Goal: Task Accomplishment & Management: Complete application form

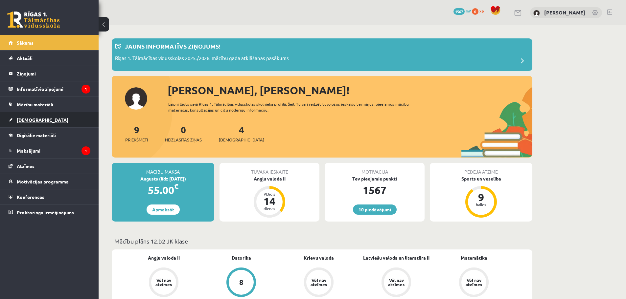
click at [38, 118] on link "[DEMOGRAPHIC_DATA]" at bounding box center [50, 119] width 82 height 15
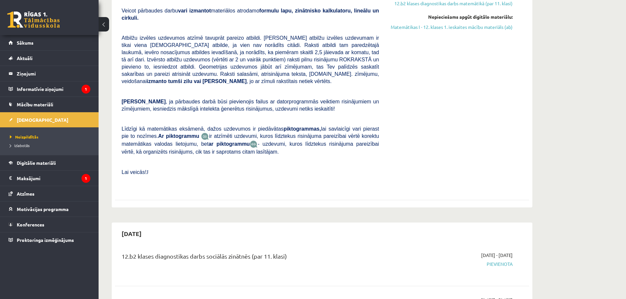
scroll to position [319, 0]
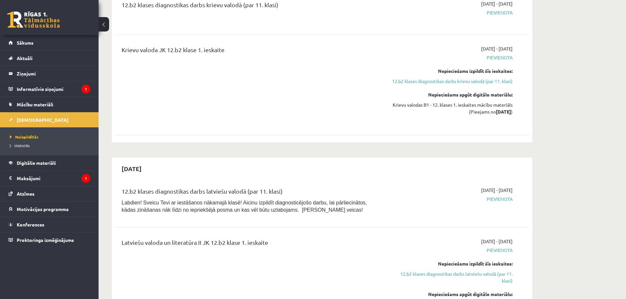
scroll to position [0, 0]
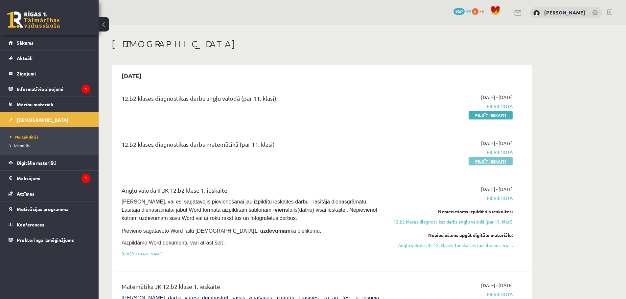
click at [491, 162] on link "Pildīt ieskaiti" at bounding box center [490, 161] width 44 height 9
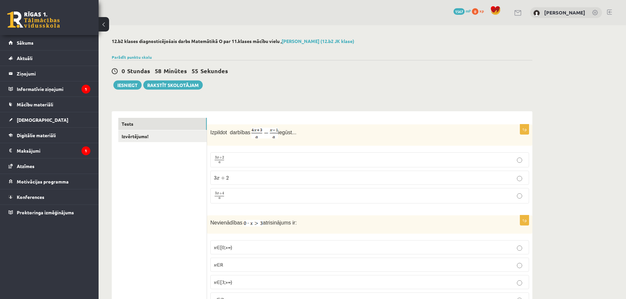
click at [318, 160] on p "3 x + 2 a 3 x + 2 a" at bounding box center [369, 160] width 311 height 8
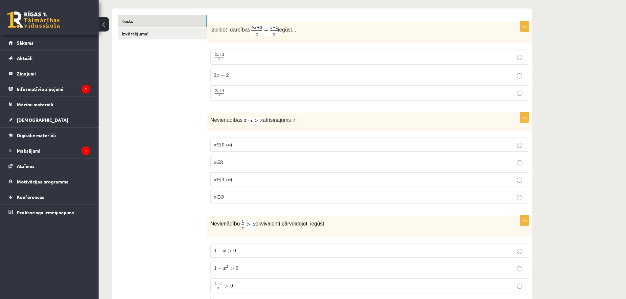
scroll to position [107, 0]
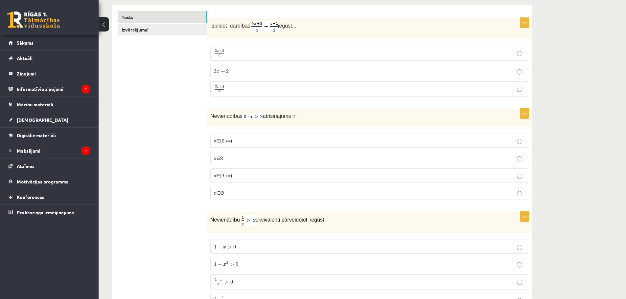
click at [229, 191] on p "x∈∅" at bounding box center [369, 192] width 311 height 7
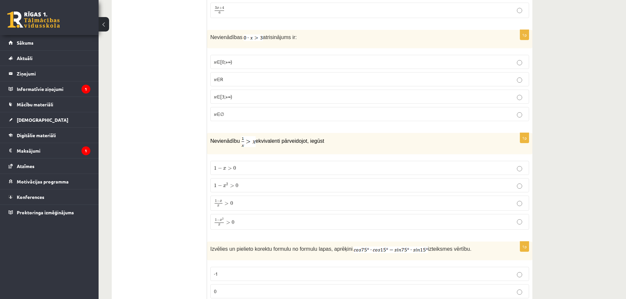
scroll to position [201, 0]
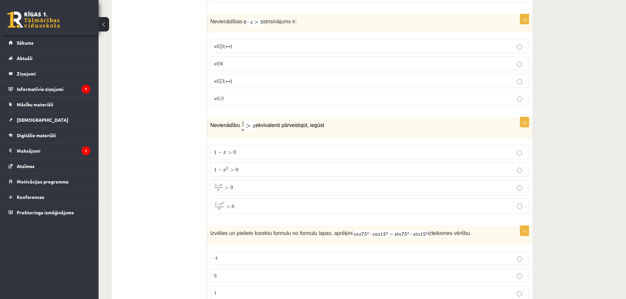
click at [256, 170] on p "1 − x 2 > 0 1 − x 2 > 0" at bounding box center [369, 169] width 311 height 7
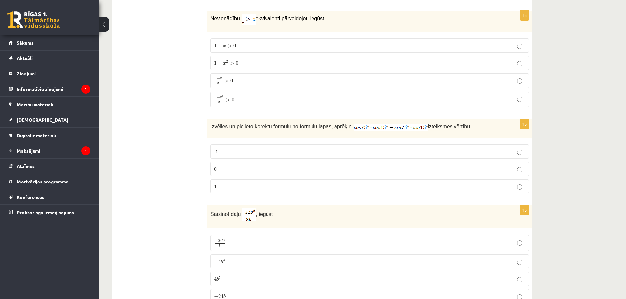
scroll to position [367, 0]
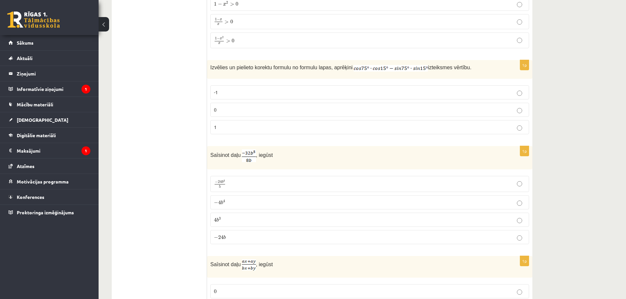
click at [224, 103] on label "0" at bounding box center [369, 110] width 319 height 14
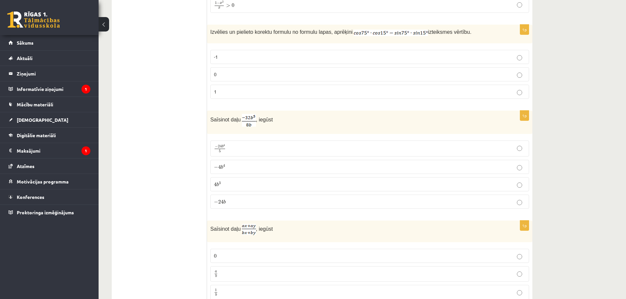
scroll to position [410, 0]
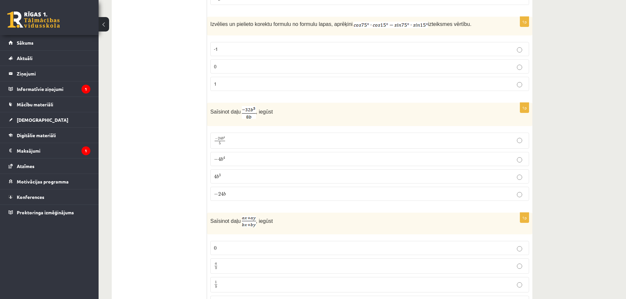
click at [243, 159] on p "− 4 b 4 − 4 b 4" at bounding box center [369, 159] width 311 height 7
click at [233, 159] on p "− 4 b 4 − 4 b 4" at bounding box center [369, 159] width 311 height 7
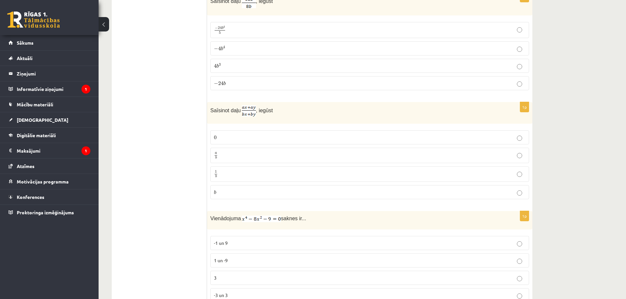
scroll to position [525, 0]
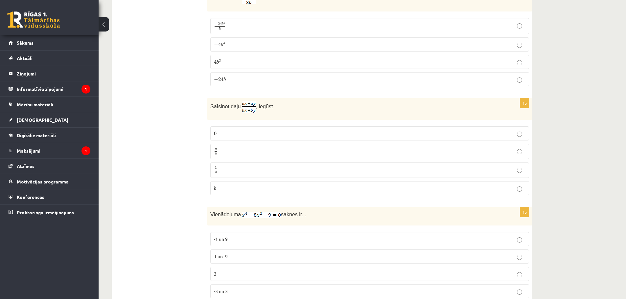
click at [227, 150] on p "a b a b" at bounding box center [369, 151] width 311 height 8
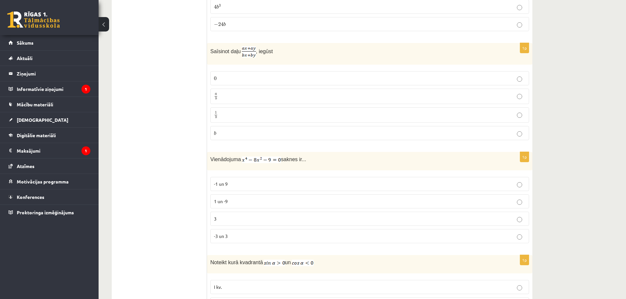
scroll to position [592, 0]
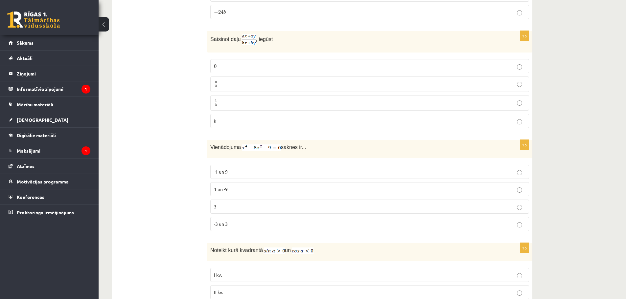
click at [237, 224] on p "-3 un 3" at bounding box center [369, 224] width 311 height 7
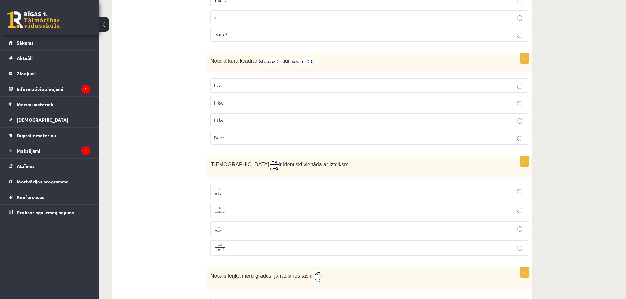
scroll to position [798, 0]
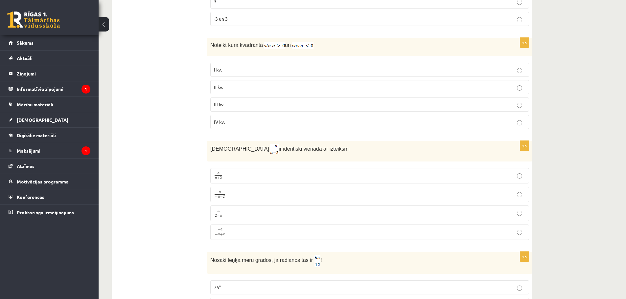
click at [234, 85] on p "II kv." at bounding box center [369, 87] width 311 height 7
click at [240, 215] on p "a 2 − a a 2 − a" at bounding box center [369, 213] width 311 height 8
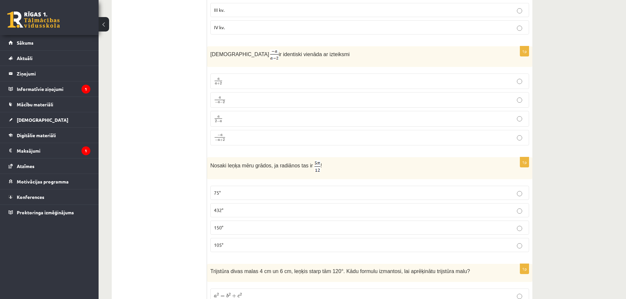
scroll to position [900, 0]
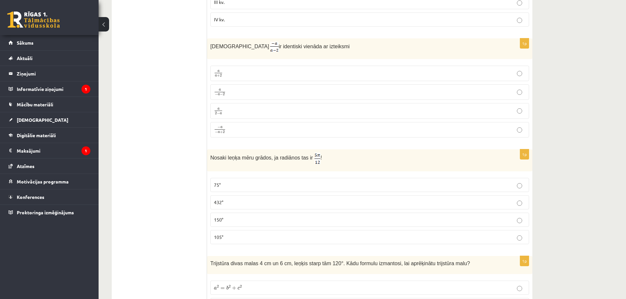
click at [257, 182] on p "75°" at bounding box center [369, 185] width 311 height 7
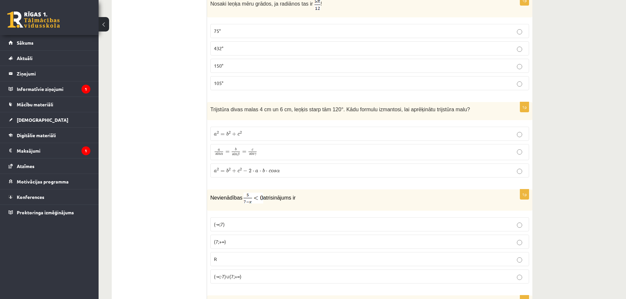
scroll to position [1066, 0]
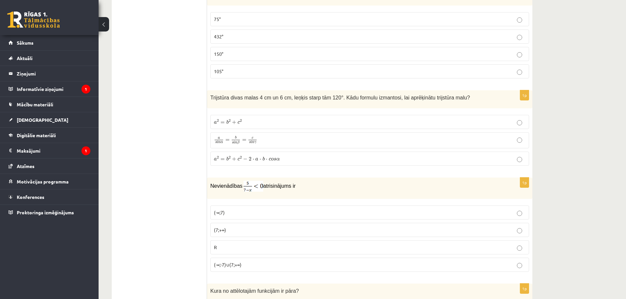
click at [279, 153] on label "a 2 = b 2 + c 2 − 2 ⋅ a ⋅ b ⋅ c o s α a 2 = b 2 + c 2 − 2 ⋅ a ⋅ b ⋅ c o s α" at bounding box center [369, 159] width 319 height 14
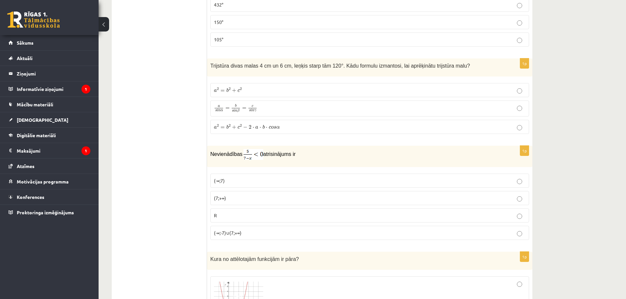
scroll to position [1102, 0]
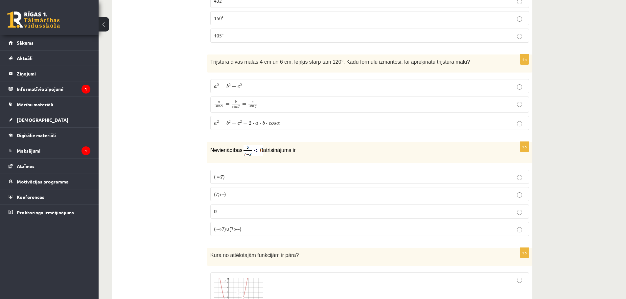
click at [244, 191] on p "(7;+∞)" at bounding box center [369, 194] width 311 height 7
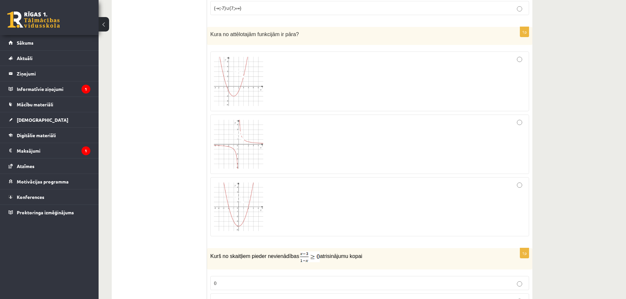
scroll to position [1327, 0]
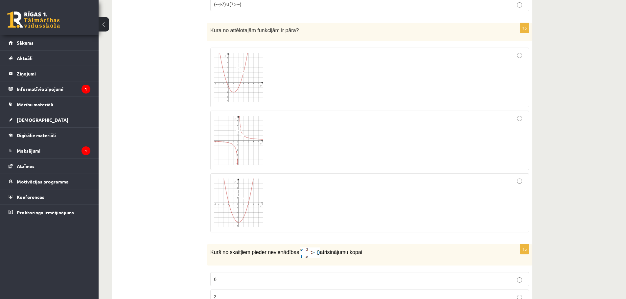
click at [248, 204] on img at bounding box center [238, 203] width 49 height 49
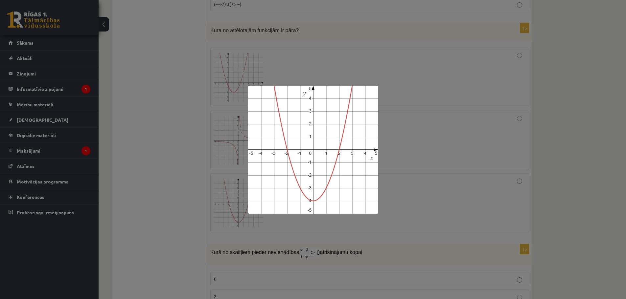
click at [439, 187] on div at bounding box center [313, 149] width 626 height 299
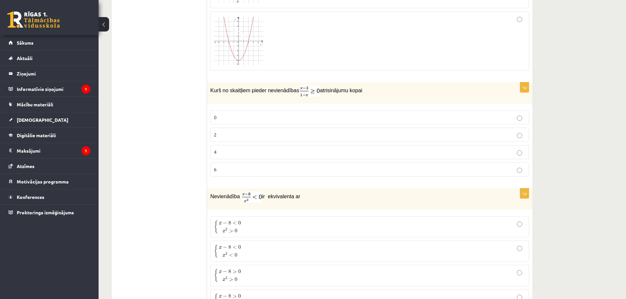
scroll to position [1493, 0]
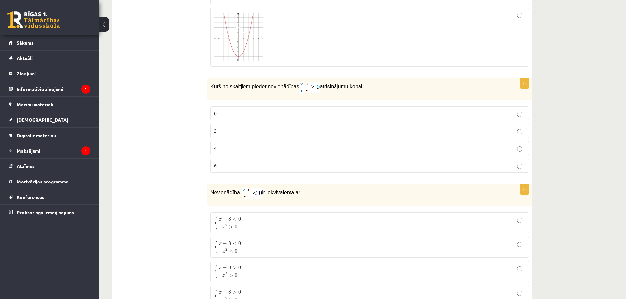
click at [250, 127] on p "2" at bounding box center [369, 130] width 311 height 7
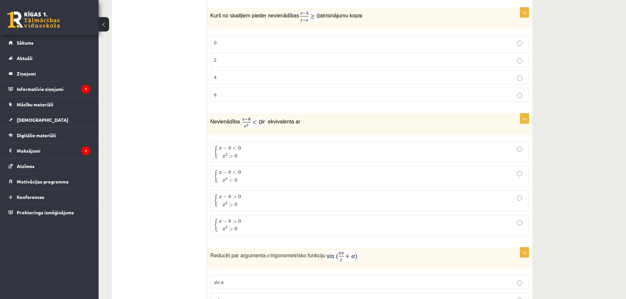
scroll to position [1567, 0]
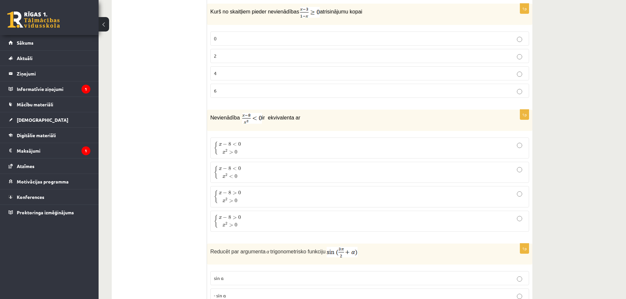
click at [252, 146] on p "{ x − 8 < 0 x 2 > 0 { x − 8 < 0 x 2 > 0" at bounding box center [369, 148] width 311 height 14
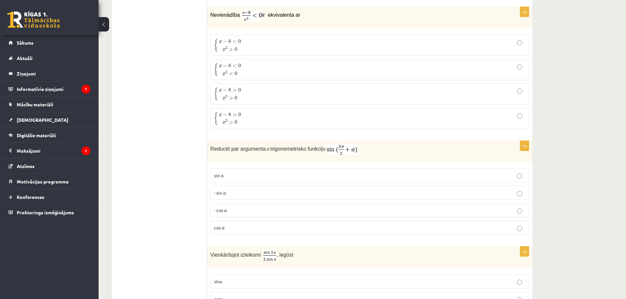
scroll to position [1678, 0]
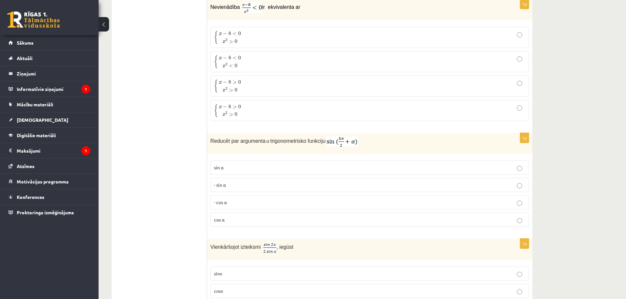
click at [229, 225] on label "cos⁡ α" at bounding box center [369, 220] width 319 height 14
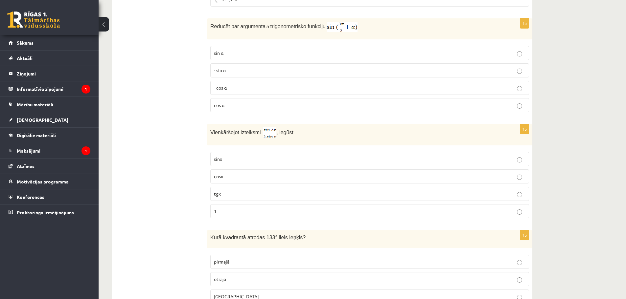
scroll to position [1797, 0]
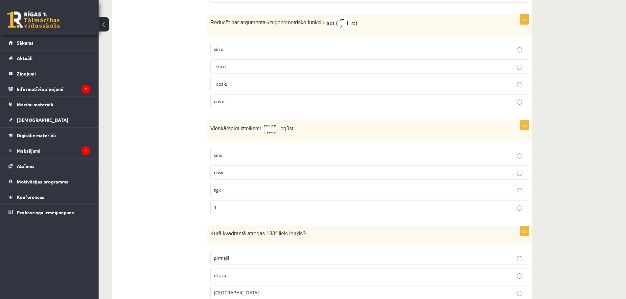
click at [229, 166] on label "cosx" at bounding box center [369, 173] width 319 height 14
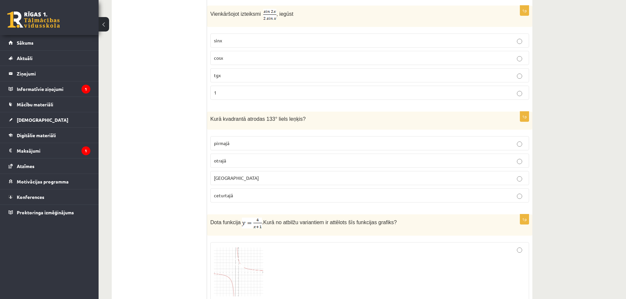
scroll to position [1915, 0]
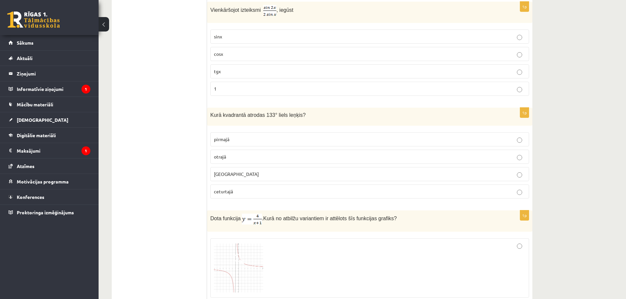
click at [259, 155] on p "otrajā" at bounding box center [369, 156] width 311 height 7
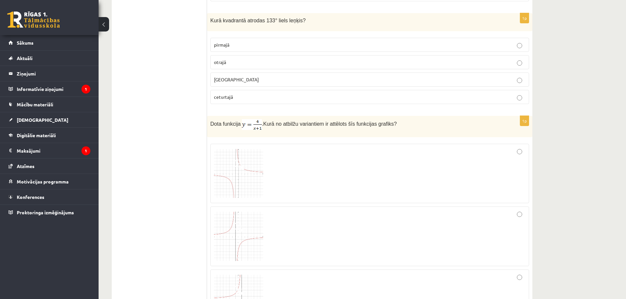
scroll to position [1990, 0]
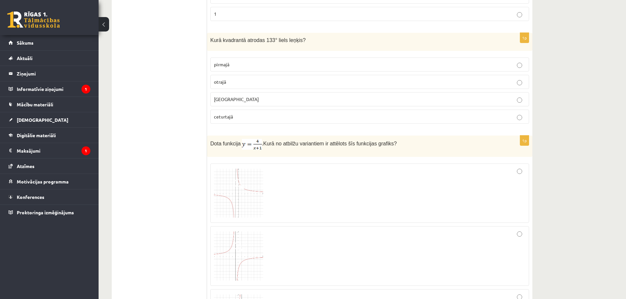
click at [250, 197] on img at bounding box center [238, 193] width 49 height 49
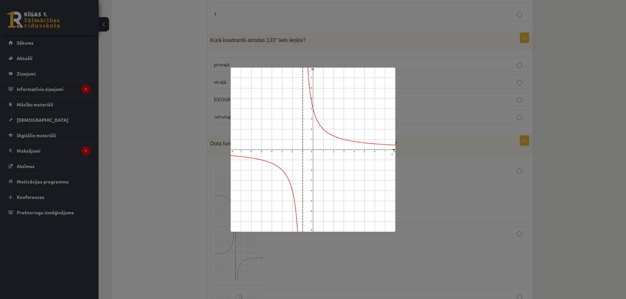
click at [488, 200] on div at bounding box center [313, 149] width 626 height 299
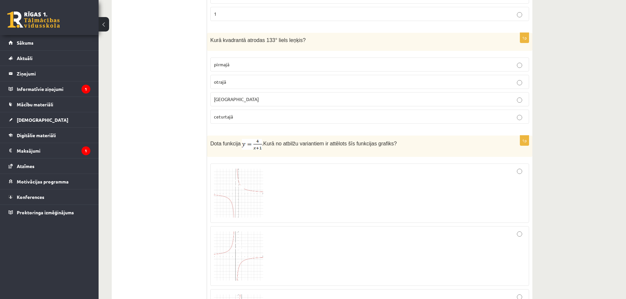
click at [500, 178] on div at bounding box center [369, 193] width 311 height 53
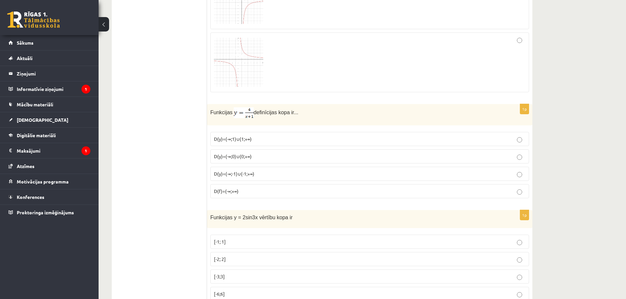
scroll to position [2314, 0]
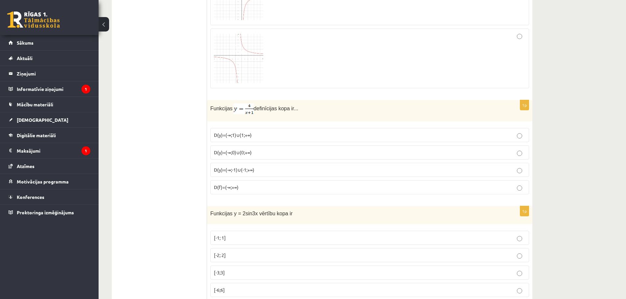
click at [257, 166] on p "D(y)=(-∞;-1)∪(-1;+∞)" at bounding box center [369, 169] width 311 height 7
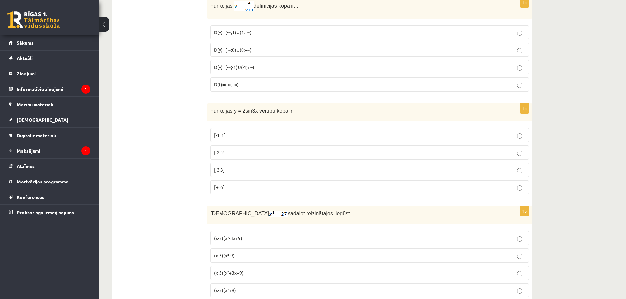
scroll to position [2425, 0]
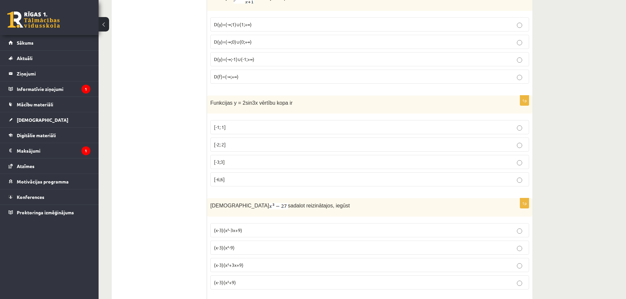
click at [230, 144] on p "[-2; 2]" at bounding box center [369, 144] width 311 height 7
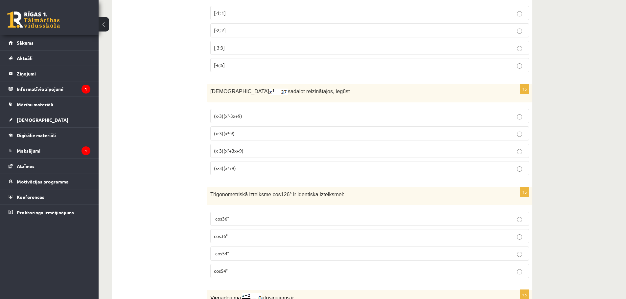
scroll to position [2543, 0]
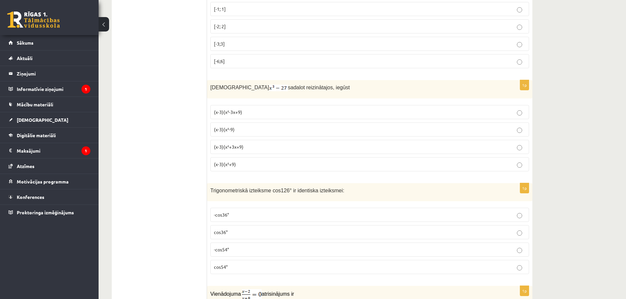
click at [246, 144] on p "(x-3)(x²+3x+9)" at bounding box center [369, 147] width 311 height 7
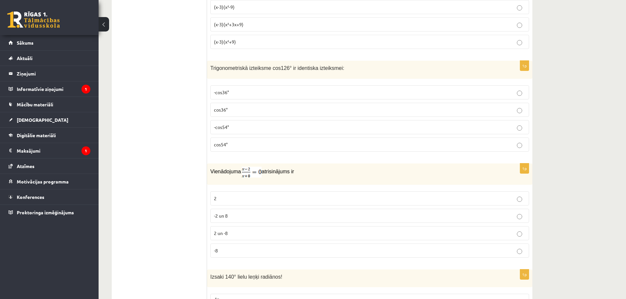
scroll to position [2669, 0]
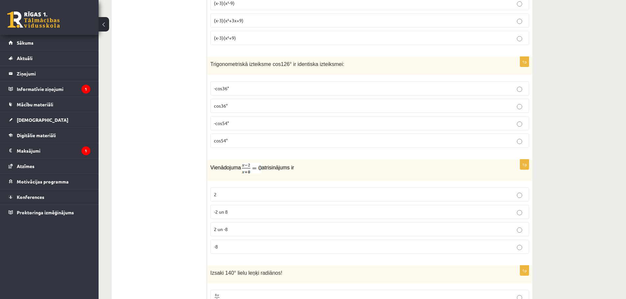
click at [235, 120] on p "-cos54°" at bounding box center [369, 123] width 311 height 7
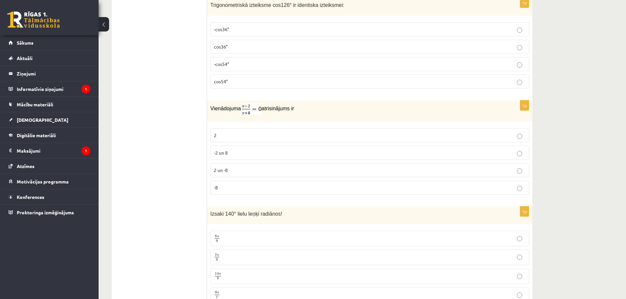
scroll to position [2748, 0]
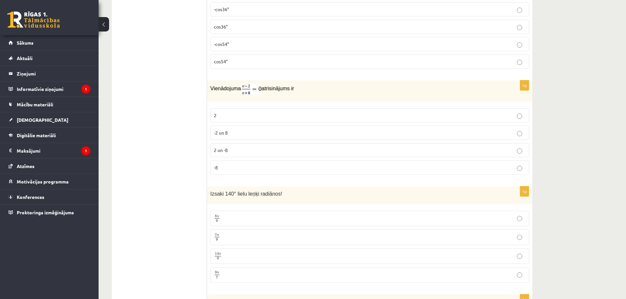
click at [293, 112] on p "2" at bounding box center [369, 115] width 311 height 7
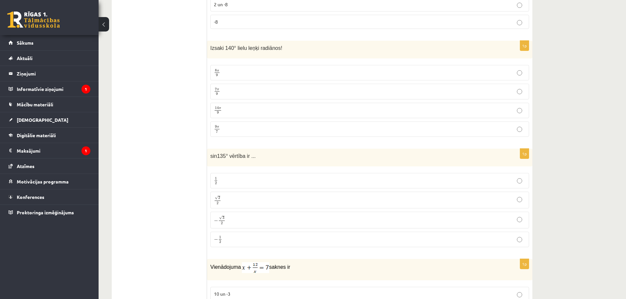
scroll to position [2902, 0]
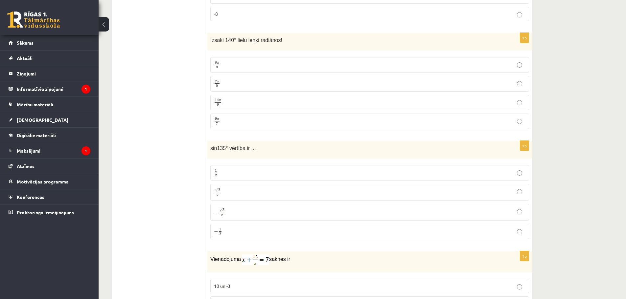
click at [337, 80] on p "7 π 9 7 π 9" at bounding box center [369, 83] width 311 height 8
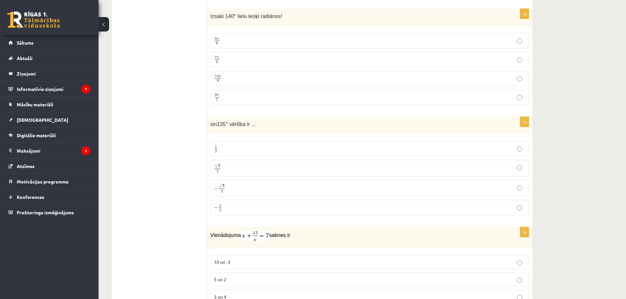
scroll to position [2930, 0]
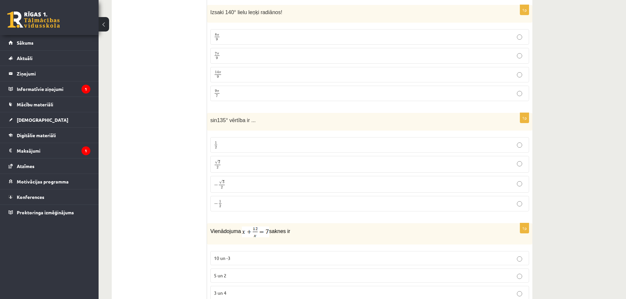
click at [228, 160] on p "√ 2 2 2 2" at bounding box center [369, 165] width 311 height 10
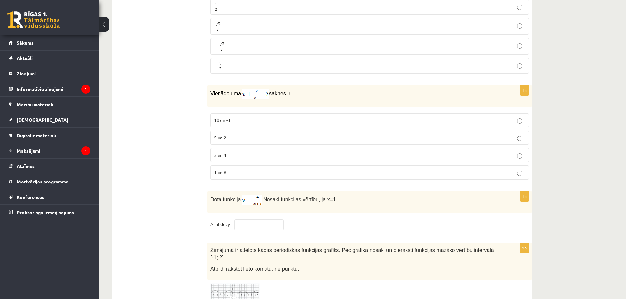
scroll to position [3084, 0]
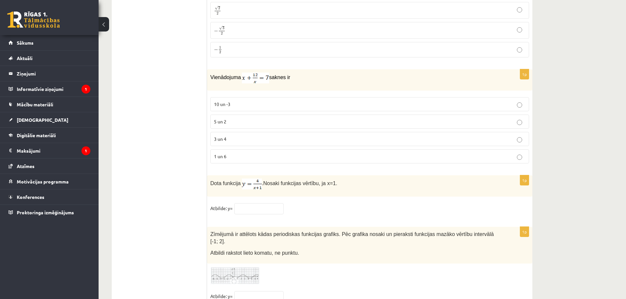
click at [235, 138] on p "3 un 4" at bounding box center [369, 139] width 311 height 7
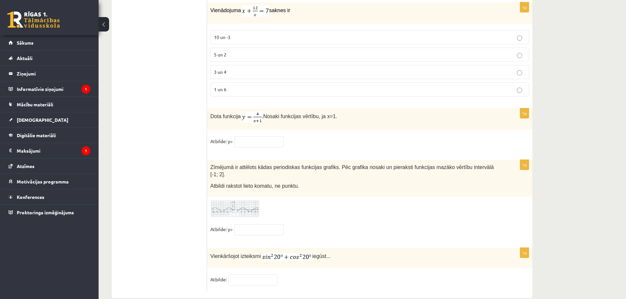
scroll to position [3155, 0]
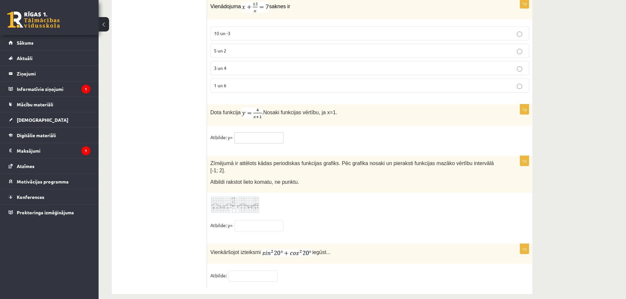
click at [251, 134] on input "text" at bounding box center [258, 137] width 49 height 11
type input "*"
click at [225, 196] on img at bounding box center [234, 205] width 49 height 18
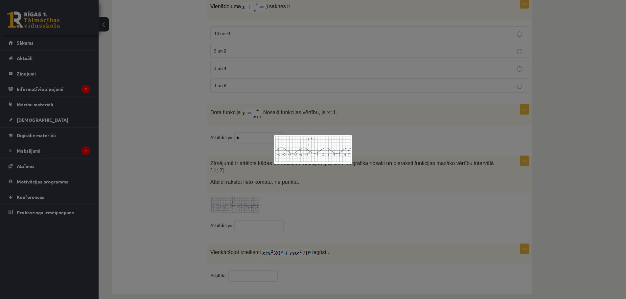
click at [257, 214] on div at bounding box center [313, 149] width 626 height 299
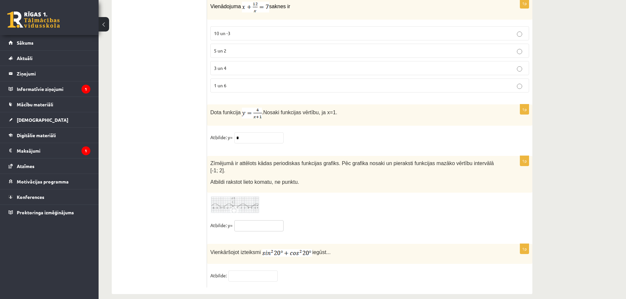
click at [256, 220] on input "text" at bounding box center [258, 225] width 49 height 11
type input "**"
click at [272, 273] on fieldset "Atbilde:" at bounding box center [369, 278] width 319 height 14
click at [266, 271] on input "text" at bounding box center [252, 276] width 49 height 11
type input "*"
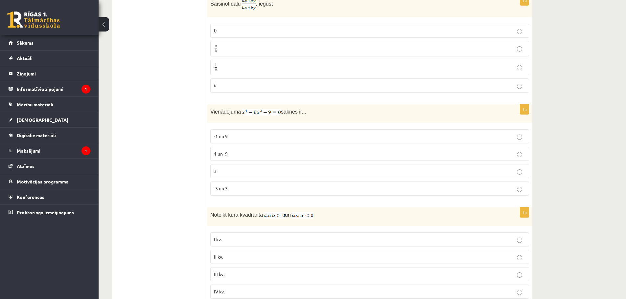
scroll to position [0, 0]
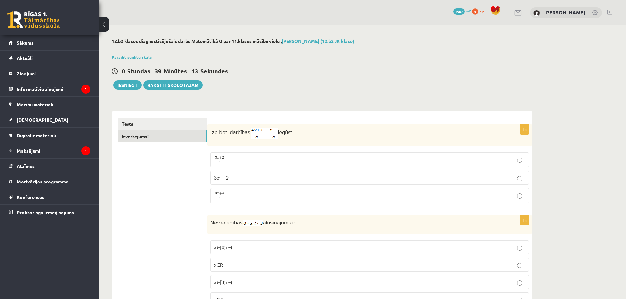
click at [143, 142] on link "Izvērtējums!" at bounding box center [162, 136] width 88 height 12
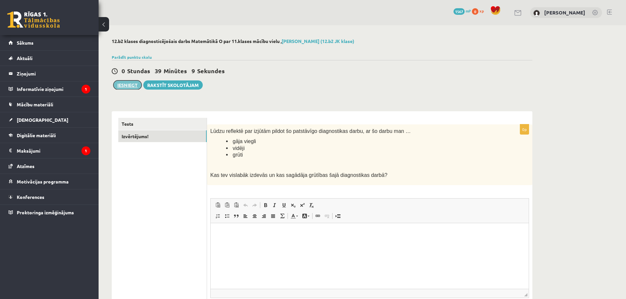
click at [133, 87] on button "Iesniegt" at bounding box center [127, 84] width 28 height 9
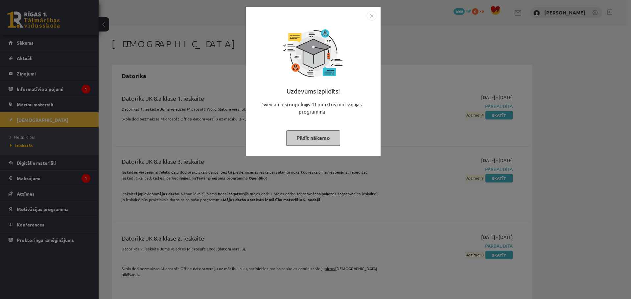
click at [372, 14] on img "Close" at bounding box center [371, 16] width 10 height 10
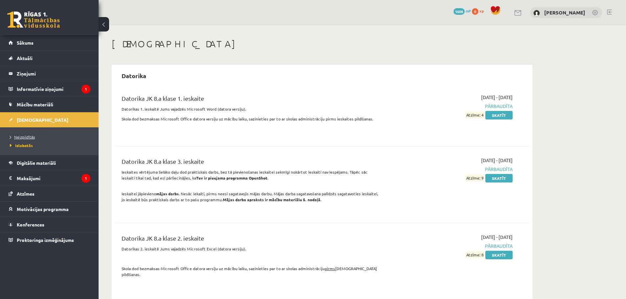
click at [25, 136] on span "Neizpildītās" at bounding box center [22, 136] width 25 height 5
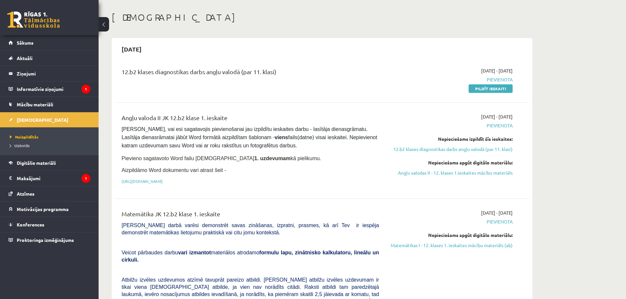
scroll to position [111, 0]
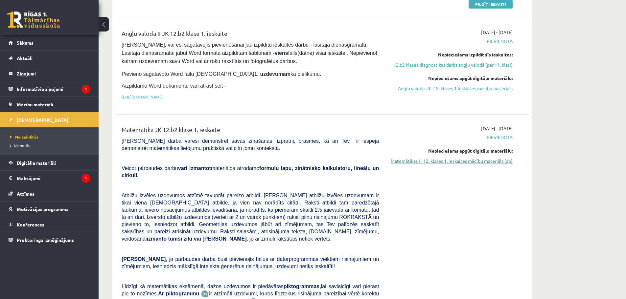
click at [465, 158] on link "Matemātikas I - 12. klases 1. ieskaites mācību materiāls (ab)" at bounding box center [450, 161] width 124 height 7
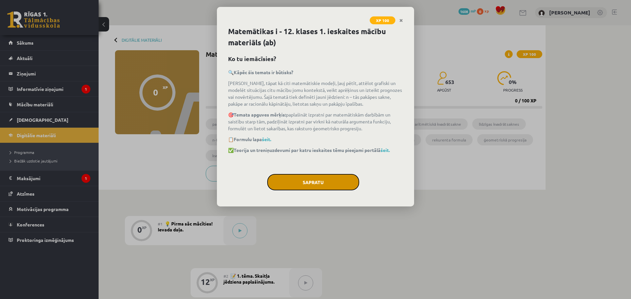
click at [317, 183] on button "Sapratu" at bounding box center [313, 182] width 92 height 16
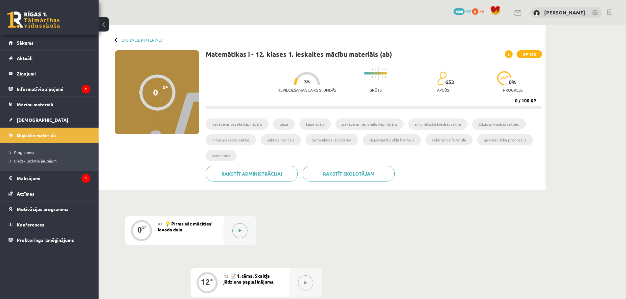
click at [240, 230] on icon at bounding box center [239, 231] width 3 height 4
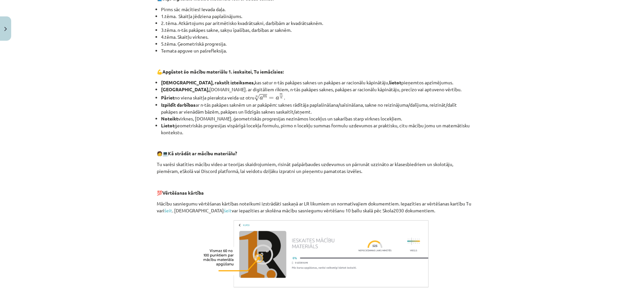
scroll to position [229, 0]
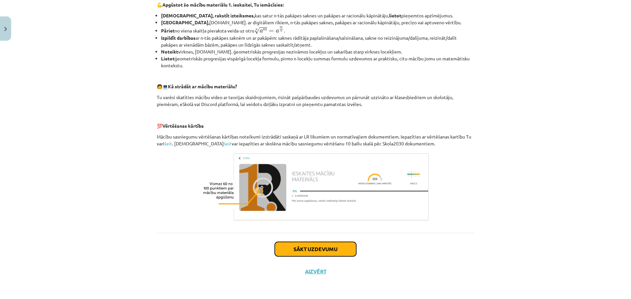
click at [331, 248] on button "Sākt uzdevumu" at bounding box center [315, 249] width 81 height 14
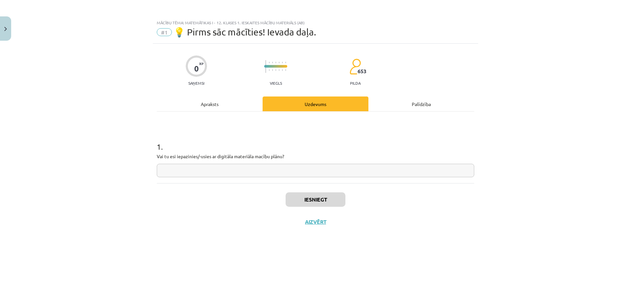
scroll to position [0, 0]
click at [227, 171] on input "text" at bounding box center [315, 170] width 317 height 13
type input "*********"
click at [316, 197] on button "Iesniegt" at bounding box center [315, 199] width 60 height 14
click at [316, 226] on button "Nākamā nodarbība" at bounding box center [315, 226] width 64 height 15
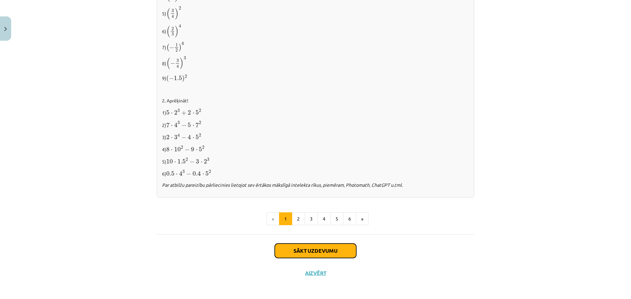
click at [328, 247] on button "Sākt uzdevumu" at bounding box center [315, 251] width 81 height 14
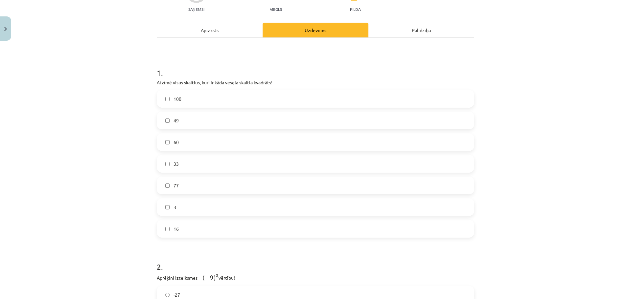
scroll to position [77, 0]
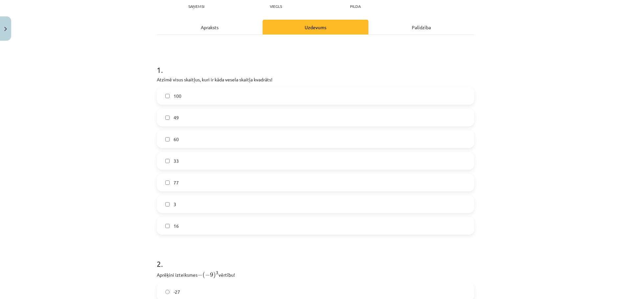
click at [190, 99] on label "100" at bounding box center [315, 96] width 316 height 16
click at [188, 121] on label "49" at bounding box center [315, 117] width 316 height 16
click at [186, 220] on label "16" at bounding box center [315, 226] width 316 height 16
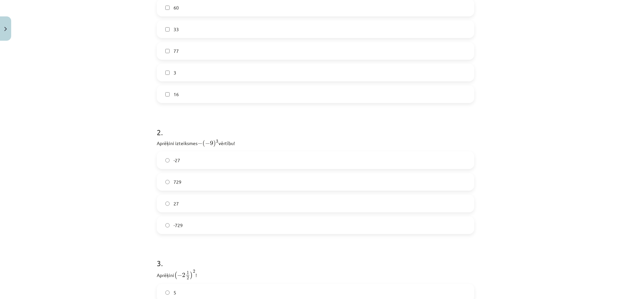
scroll to position [216, 0]
click at [180, 178] on label "729" at bounding box center [315, 174] width 316 height 16
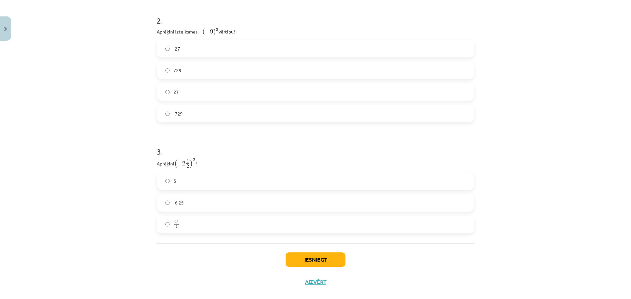
scroll to position [0, 0]
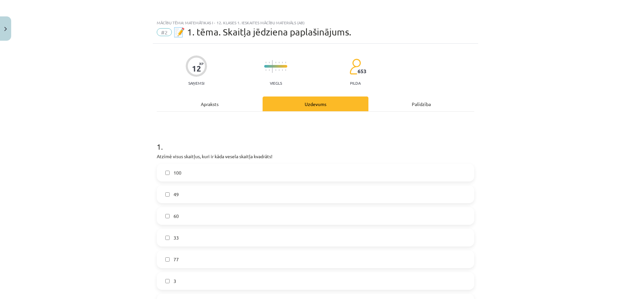
click at [213, 104] on div "Apraksts" at bounding box center [210, 104] width 106 height 15
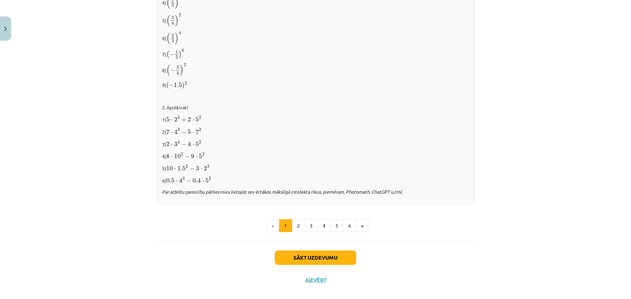
scroll to position [634, 0]
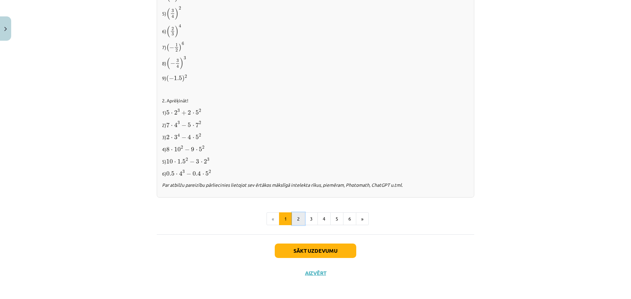
click at [298, 216] on button "2" at bounding box center [298, 218] width 13 height 13
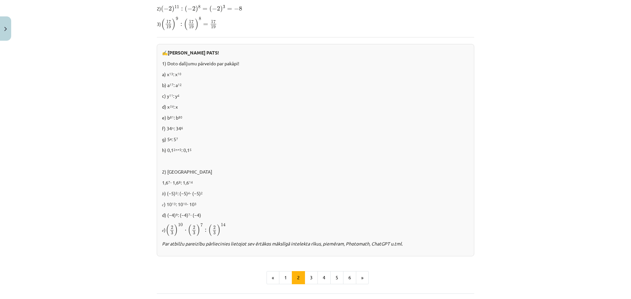
scroll to position [340, 0]
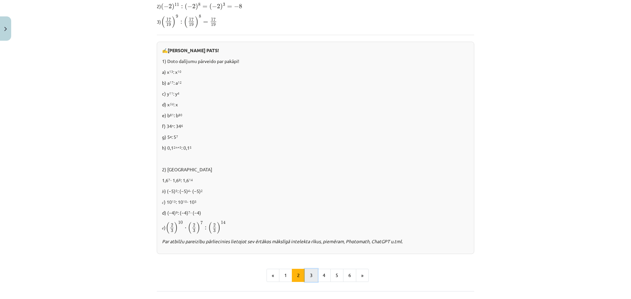
click at [310, 276] on button "3" at bounding box center [310, 275] width 13 height 13
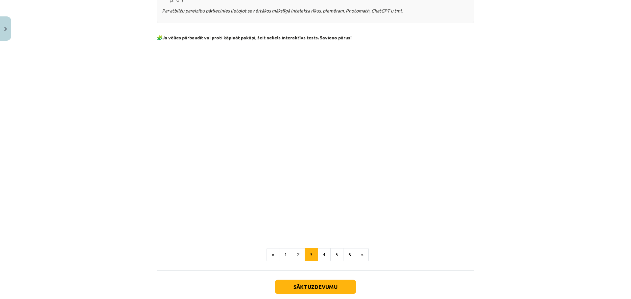
scroll to position [517, 0]
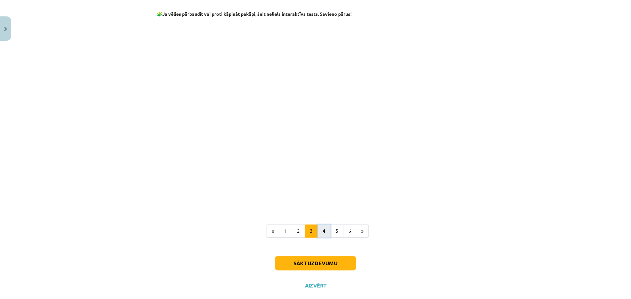
click at [318, 237] on button "4" at bounding box center [323, 231] width 13 height 13
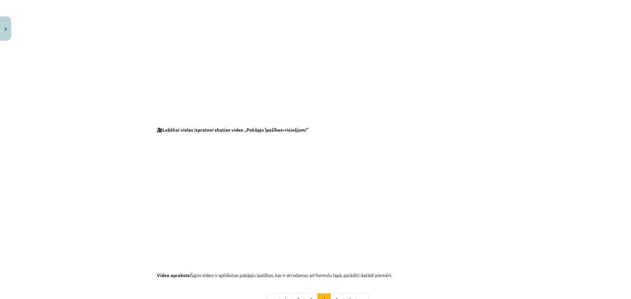
scroll to position [570, 0]
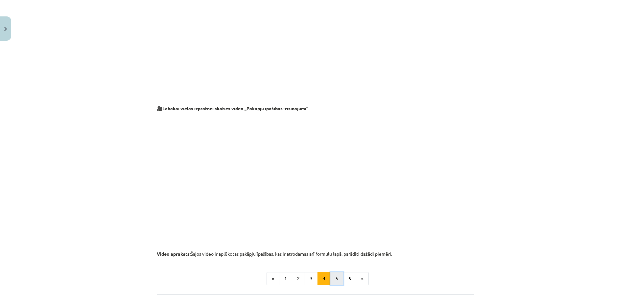
click at [336, 280] on button "5" at bounding box center [336, 278] width 13 height 13
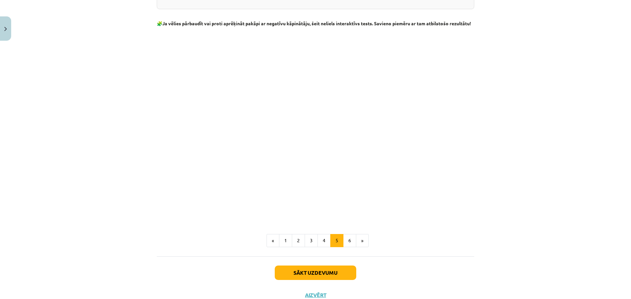
scroll to position [718, 0]
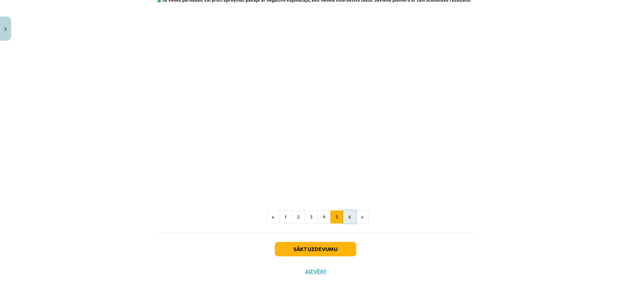
click at [351, 222] on button "6" at bounding box center [349, 216] width 13 height 13
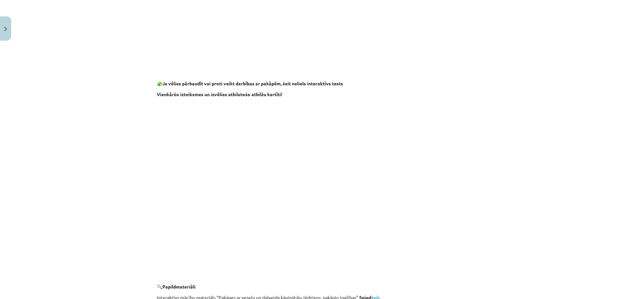
scroll to position [0, 0]
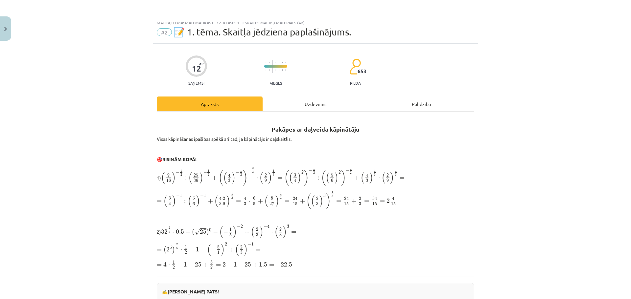
click at [302, 104] on div "Uzdevums" at bounding box center [315, 104] width 106 height 15
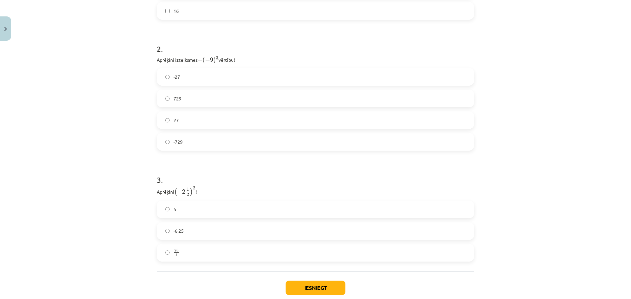
scroll to position [330, 0]
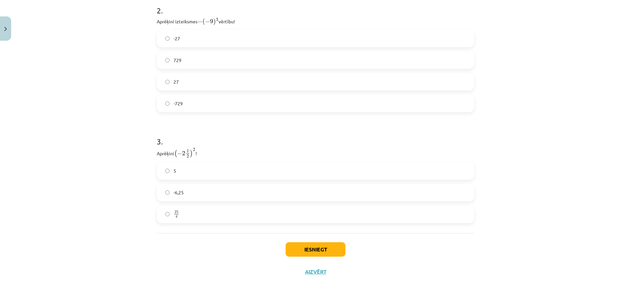
click at [192, 194] on label "-6,25" at bounding box center [315, 193] width 316 height 16
click at [197, 208] on label "25 4 25 4" at bounding box center [315, 214] width 316 height 16
click at [324, 249] on button "Iesniegt" at bounding box center [315, 249] width 60 height 14
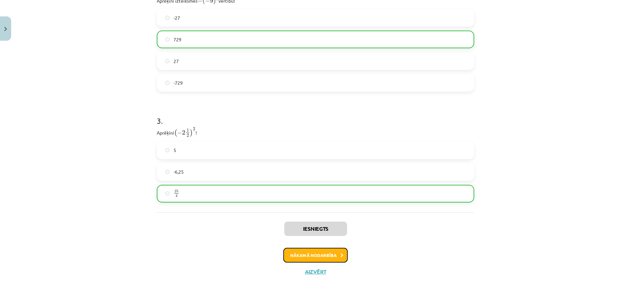
click at [337, 257] on button "Nākamā nodarbība" at bounding box center [315, 255] width 64 height 15
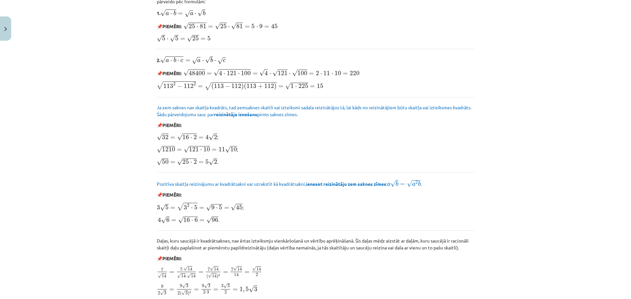
scroll to position [729, 0]
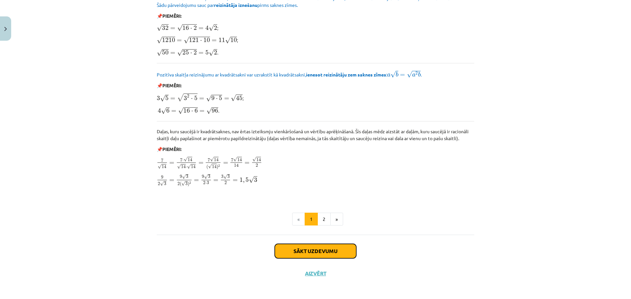
click at [309, 245] on button "Sākt uzdevumu" at bounding box center [315, 251] width 81 height 14
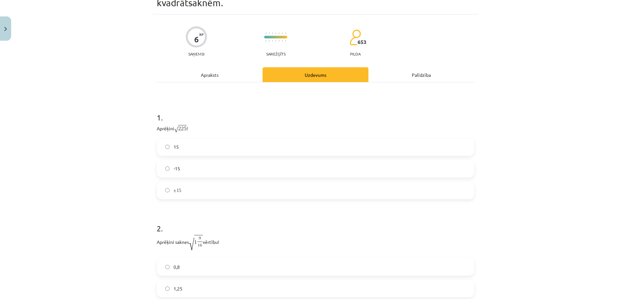
scroll to position [16, 0]
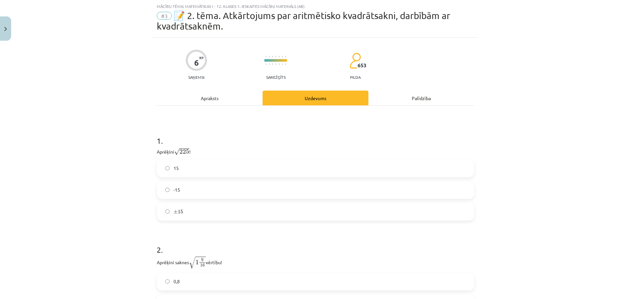
click at [193, 172] on label "15" at bounding box center [315, 168] width 316 height 16
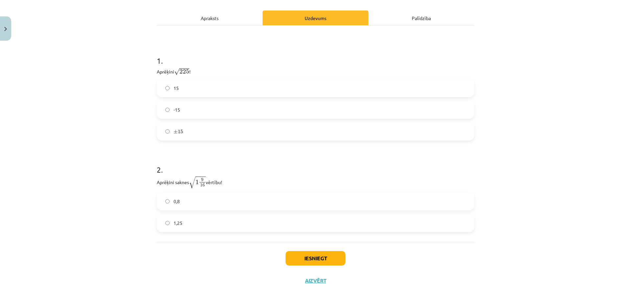
scroll to position [105, 0]
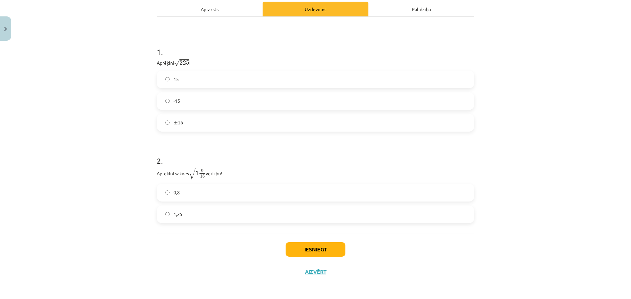
click at [194, 207] on label "1,25" at bounding box center [315, 214] width 316 height 16
click at [324, 249] on button "Iesniegt" at bounding box center [315, 249] width 60 height 14
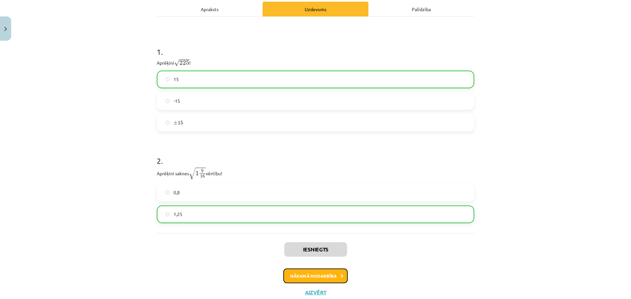
click at [336, 272] on button "Nākamā nodarbība" at bounding box center [315, 276] width 64 height 15
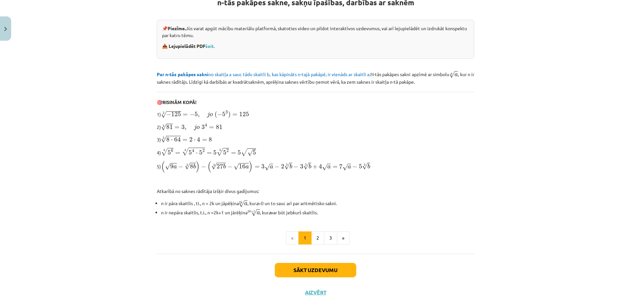
scroll to position [150, 0]
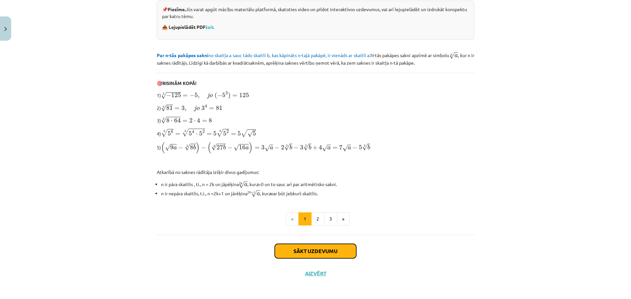
click at [323, 247] on button "Sākt uzdevumu" at bounding box center [315, 251] width 81 height 14
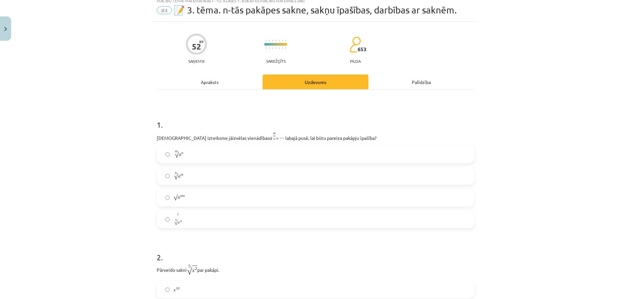
scroll to position [16, 0]
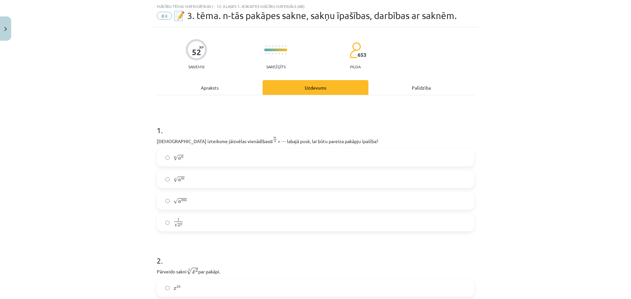
click at [218, 88] on div "Apraksts" at bounding box center [210, 87] width 106 height 15
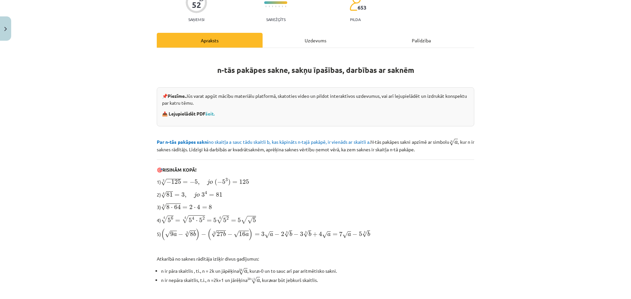
scroll to position [68, 0]
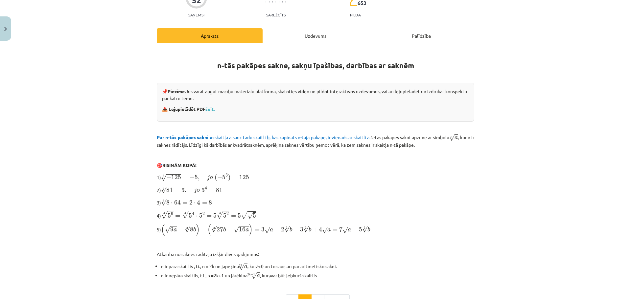
click at [318, 35] on div "Uzdevums" at bounding box center [315, 35] width 106 height 15
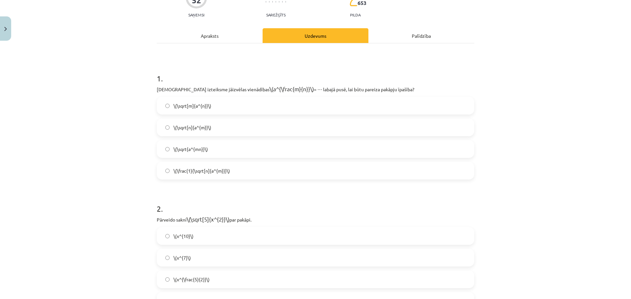
scroll to position [16, 0]
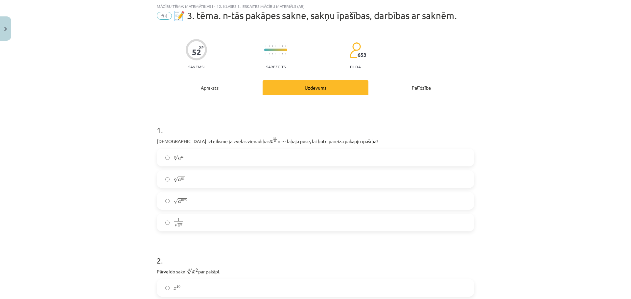
click at [210, 91] on div "Apraksts" at bounding box center [210, 87] width 106 height 15
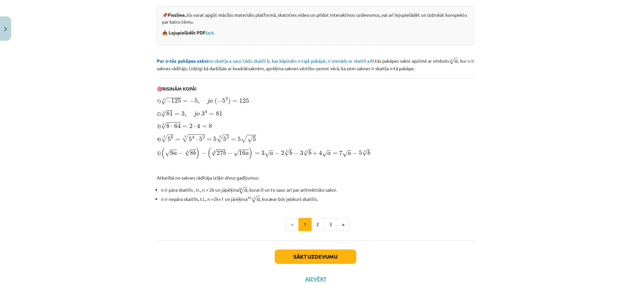
scroll to position [150, 0]
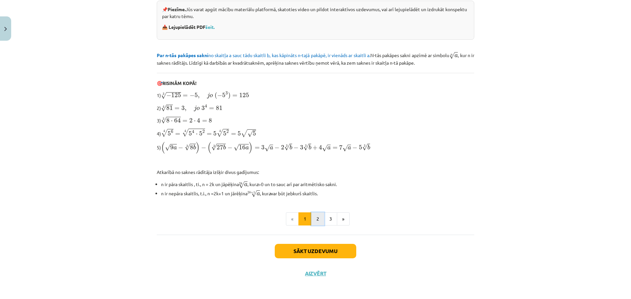
click at [311, 213] on button "2" at bounding box center [317, 218] width 13 height 13
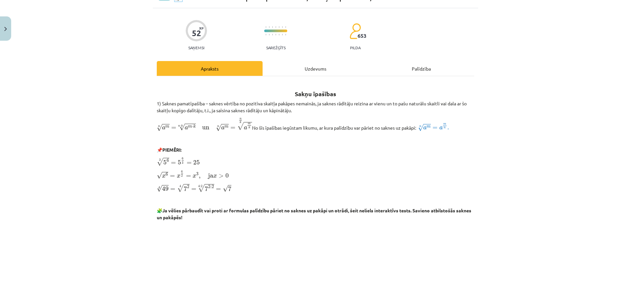
scroll to position [28, 0]
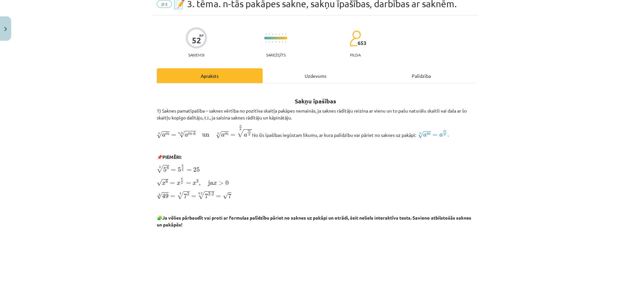
click at [326, 80] on div "Uzdevums" at bounding box center [315, 75] width 106 height 15
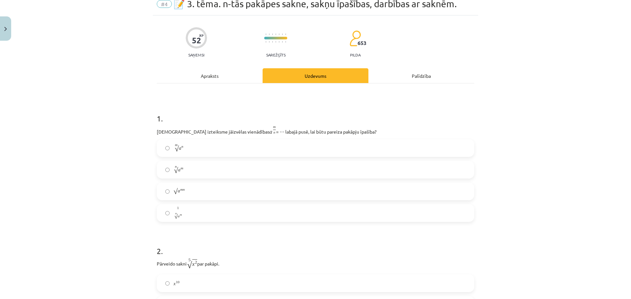
scroll to position [16, 0]
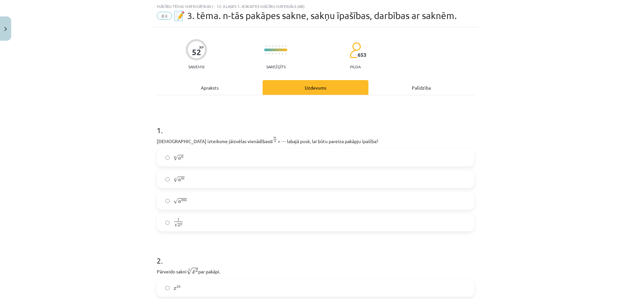
click at [184, 184] on label "n √ a m a m n" at bounding box center [315, 179] width 316 height 16
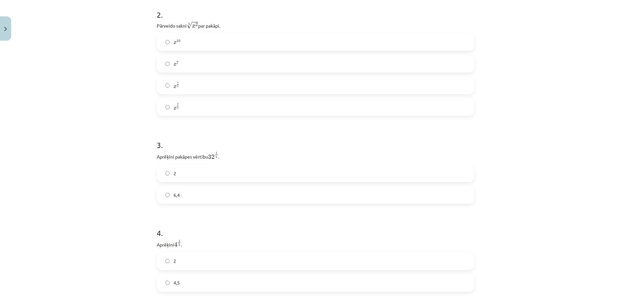
scroll to position [264, 0]
click at [177, 110] on label "x 2 5 x 2 5" at bounding box center [315, 105] width 316 height 16
click at [192, 168] on label "2" at bounding box center [315, 171] width 316 height 16
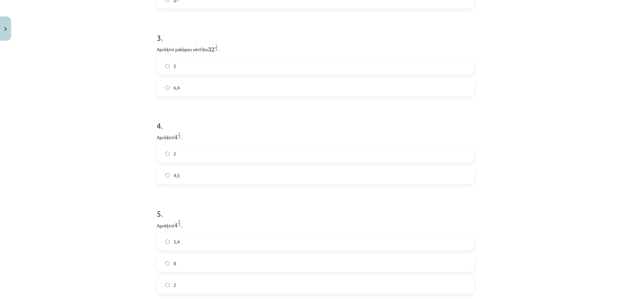
scroll to position [374, 0]
click at [165, 147] on label "2" at bounding box center [315, 150] width 316 height 16
click at [206, 119] on label "8" at bounding box center [315, 125] width 316 height 16
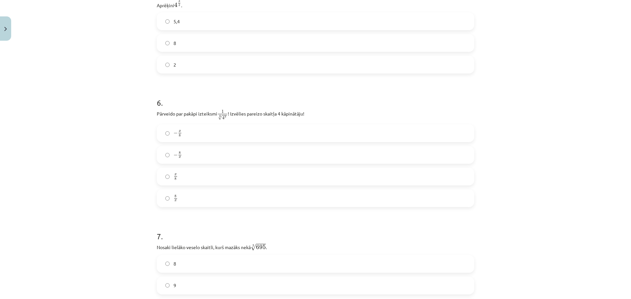
scroll to position [604, 0]
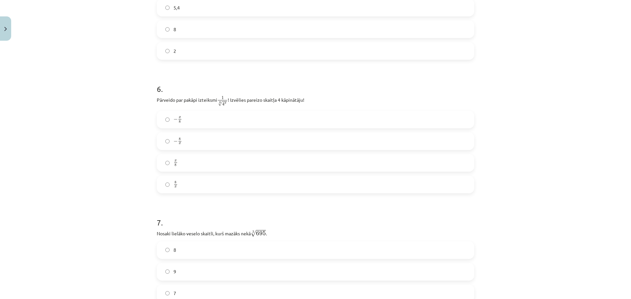
click at [191, 183] on label "8 x 8 x" at bounding box center [315, 184] width 316 height 16
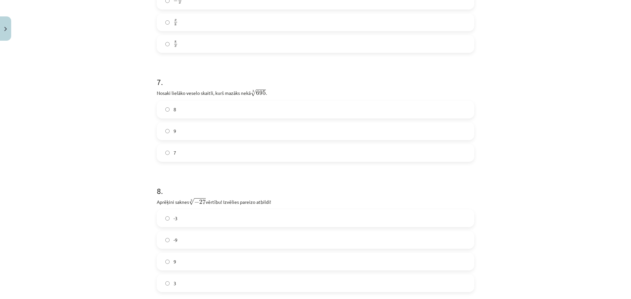
scroll to position [746, 0]
click at [191, 110] on label "8" at bounding box center [315, 108] width 316 height 16
click at [194, 216] on label "-3" at bounding box center [315, 216] width 316 height 16
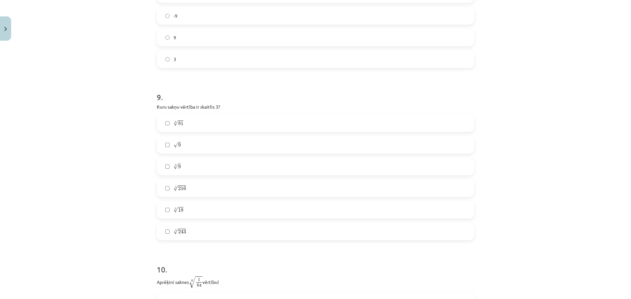
scroll to position [971, 0]
click at [188, 122] on label "4 √ 81 81 4" at bounding box center [315, 121] width 316 height 16
click at [199, 147] on label "√ 9 9" at bounding box center [315, 143] width 316 height 16
click at [202, 233] on label "5 √ 243 243 5" at bounding box center [315, 229] width 316 height 16
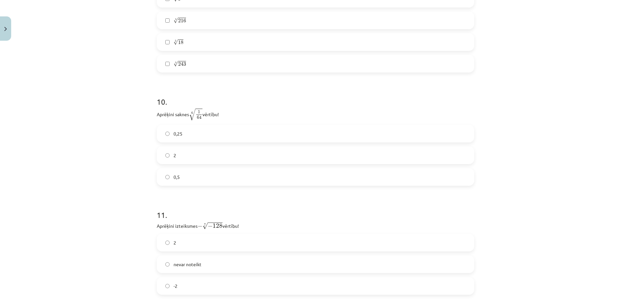
scroll to position [1146, 0]
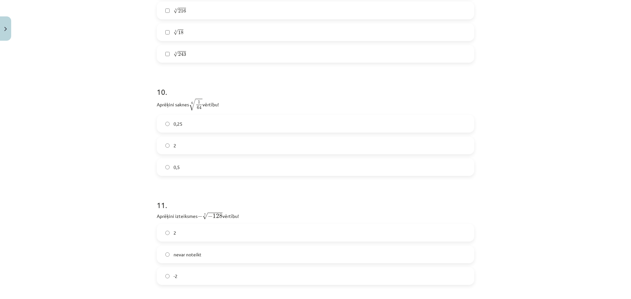
click at [187, 170] on label "0,5" at bounding box center [315, 167] width 316 height 16
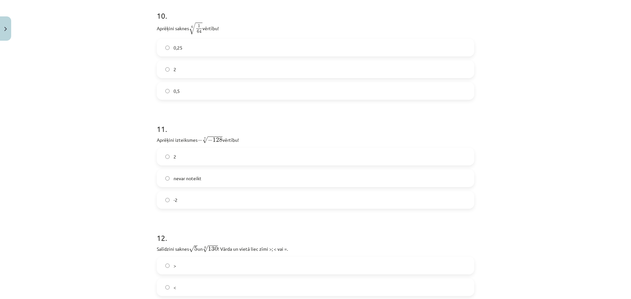
scroll to position [1252, 0]
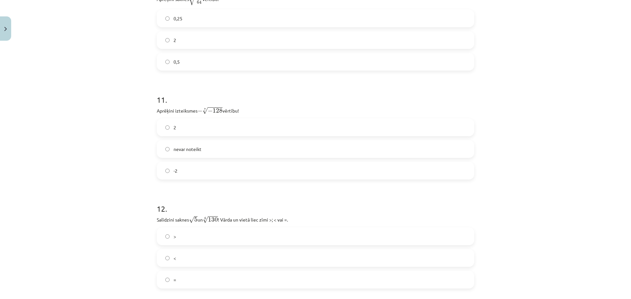
click at [188, 124] on label "2" at bounding box center [315, 127] width 316 height 16
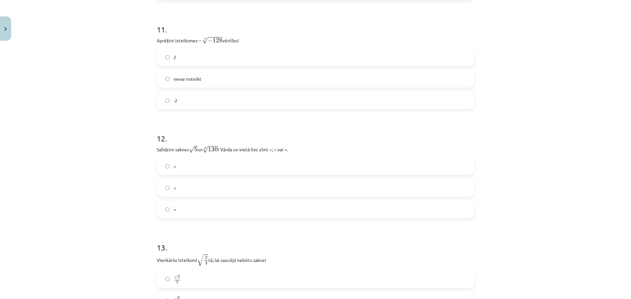
scroll to position [1326, 0]
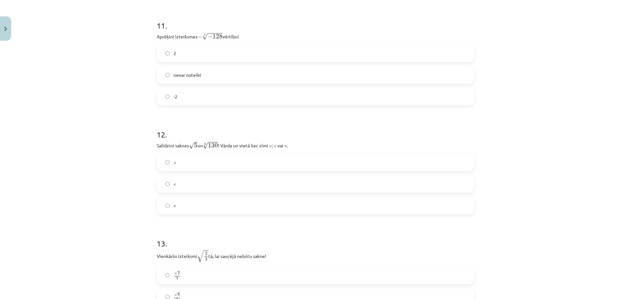
click at [194, 185] on label "<" at bounding box center [315, 184] width 316 height 16
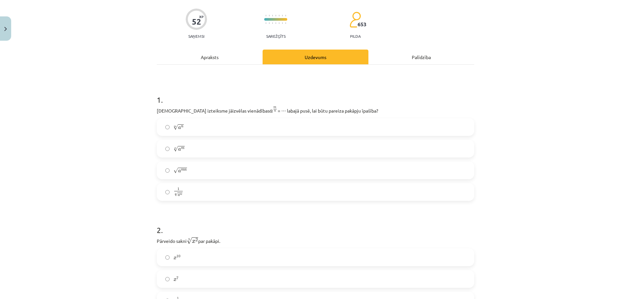
scroll to position [0, 0]
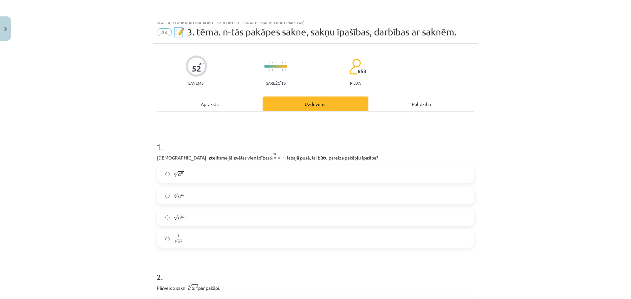
click at [200, 101] on div "Apraksts" at bounding box center [210, 104] width 106 height 15
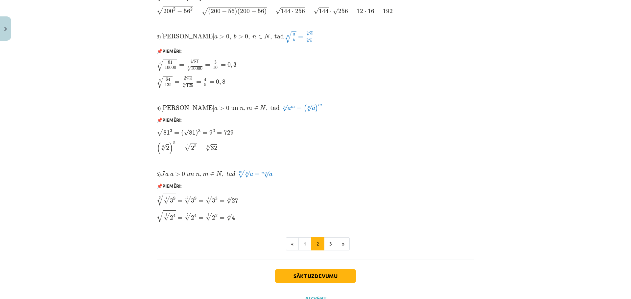
scroll to position [475, 0]
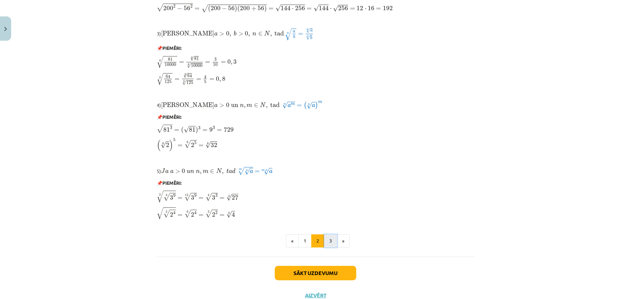
click at [330, 241] on button "3" at bounding box center [330, 240] width 13 height 13
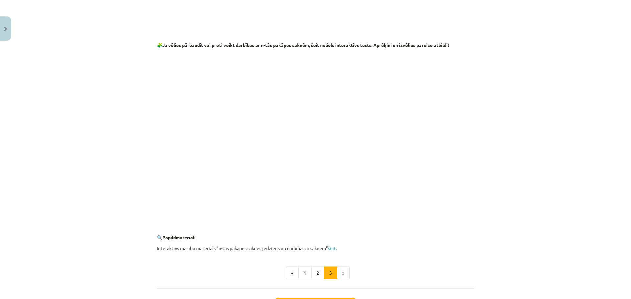
scroll to position [1133, 0]
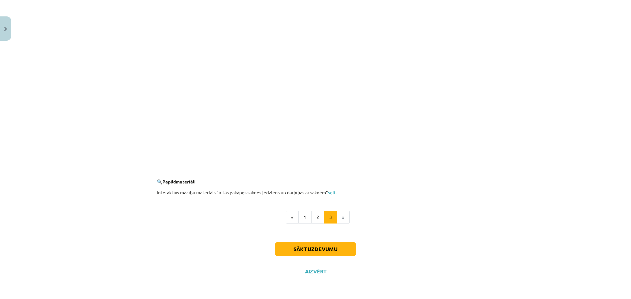
click at [342, 219] on li "»" at bounding box center [343, 217] width 12 height 13
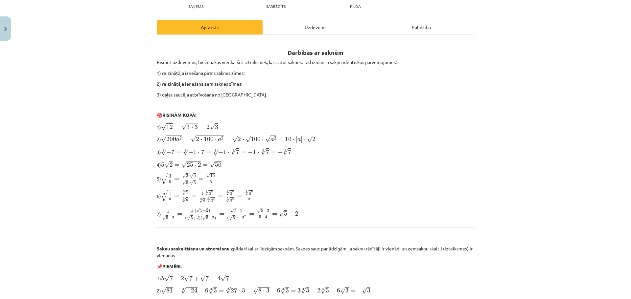
scroll to position [64, 0]
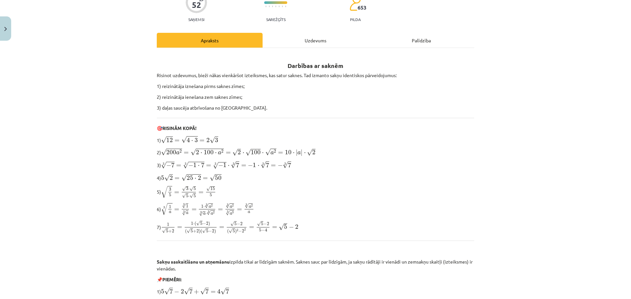
click at [300, 37] on div "Uzdevums" at bounding box center [315, 40] width 106 height 15
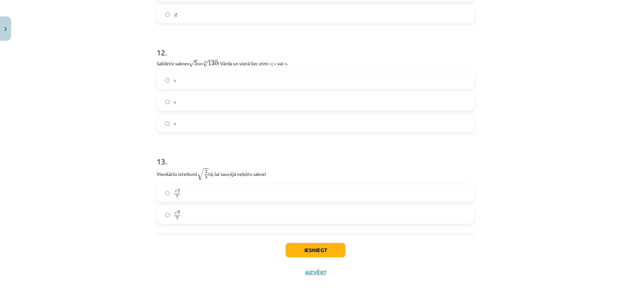
scroll to position [1409, 0]
click at [208, 214] on label "√ 6 3 6 3" at bounding box center [315, 214] width 316 height 16
click at [321, 253] on button "Iesniegt" at bounding box center [315, 249] width 60 height 14
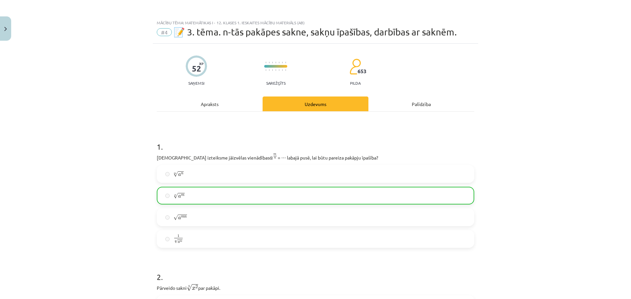
scroll to position [1430, 0]
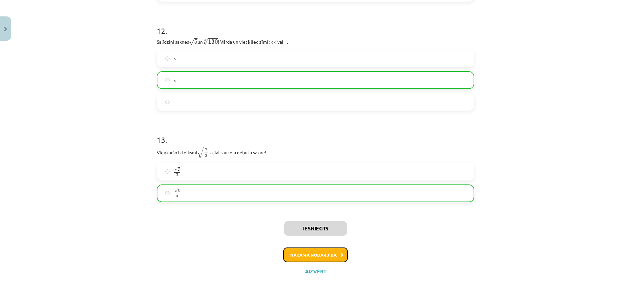
click at [319, 252] on button "Nākamā nodarbība" at bounding box center [315, 255] width 64 height 15
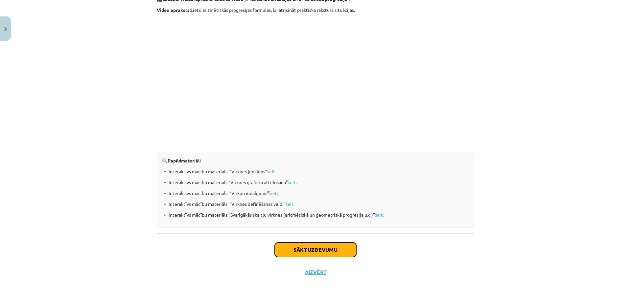
click at [303, 244] on button "Sākt uzdevumu" at bounding box center [315, 250] width 81 height 14
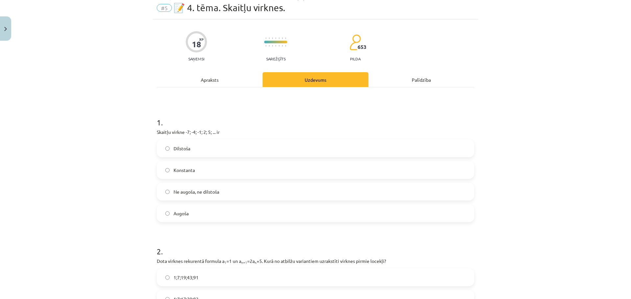
scroll to position [16, 0]
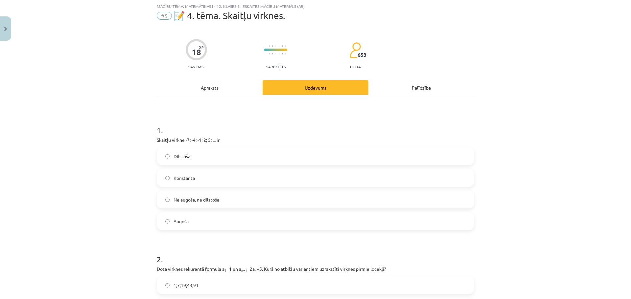
click at [210, 222] on label "Augoša" at bounding box center [315, 221] width 316 height 16
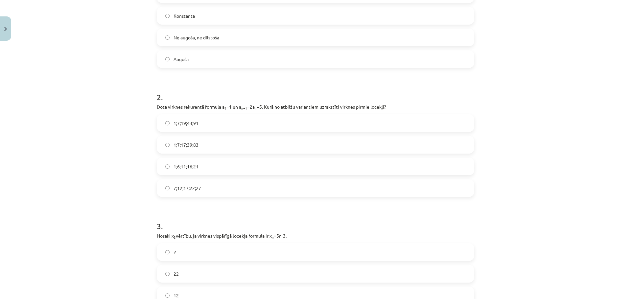
scroll to position [181, 0]
click at [191, 121] on span "1;7;19;43;91" at bounding box center [185, 121] width 25 height 7
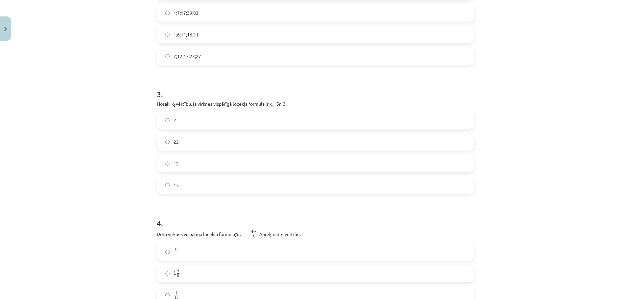
scroll to position [312, 0]
click at [204, 165] on label "12" at bounding box center [315, 162] width 316 height 16
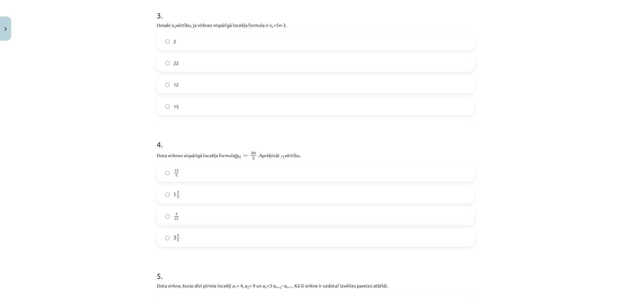
scroll to position [403, 0]
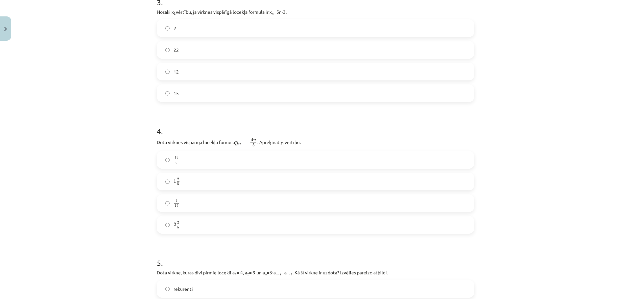
click at [193, 222] on label "2 2 5 2 2 5" at bounding box center [315, 225] width 316 height 16
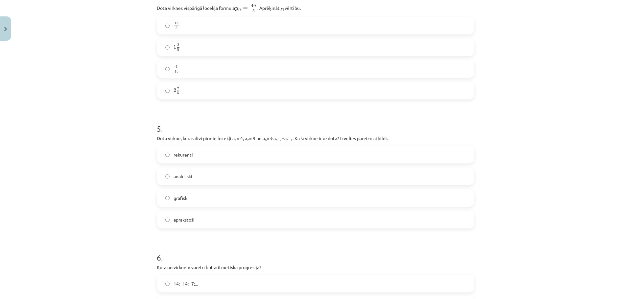
scroll to position [579, 0]
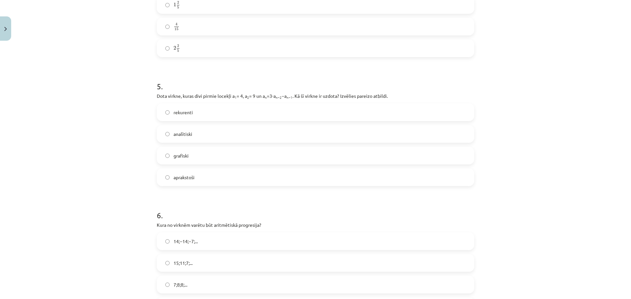
click at [536, 73] on div "Mācību tēma: Matemātikas i - 12. klases 1. ieskaites mācību materiāls (ab) #5 📝…" at bounding box center [315, 149] width 631 height 299
click at [202, 110] on label "rekurenti" at bounding box center [315, 112] width 316 height 16
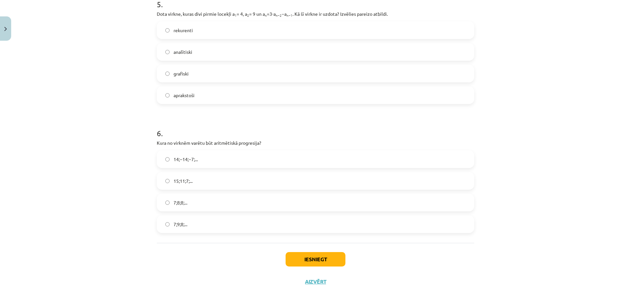
scroll to position [669, 0]
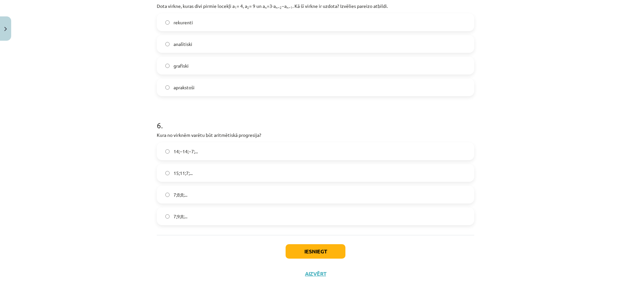
click at [220, 169] on label "15;11;7;..." at bounding box center [315, 173] width 316 height 16
click at [327, 249] on button "Iesniegt" at bounding box center [315, 251] width 60 height 14
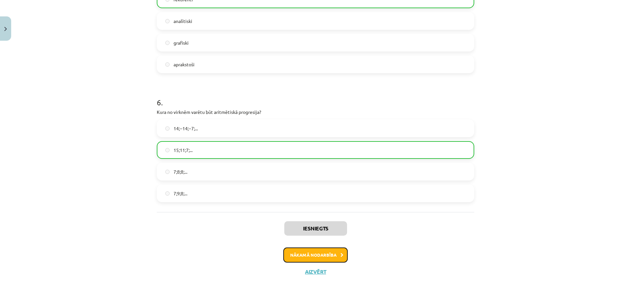
click at [341, 254] on icon at bounding box center [341, 255] width 3 height 4
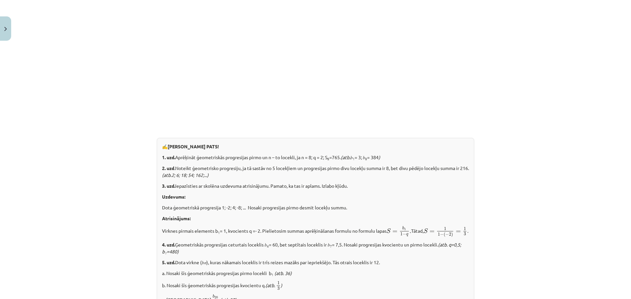
scroll to position [765, 0]
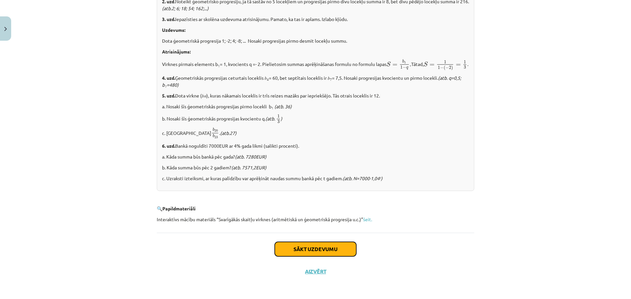
click at [323, 248] on button "Sākt uzdevumu" at bounding box center [315, 249] width 81 height 14
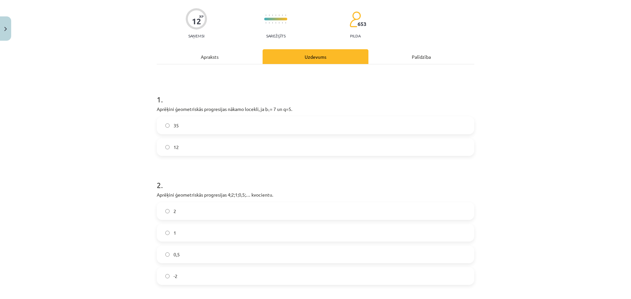
scroll to position [16, 0]
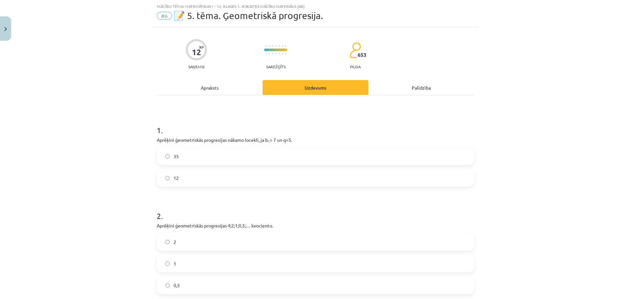
click at [199, 153] on label "35" at bounding box center [315, 156] width 316 height 16
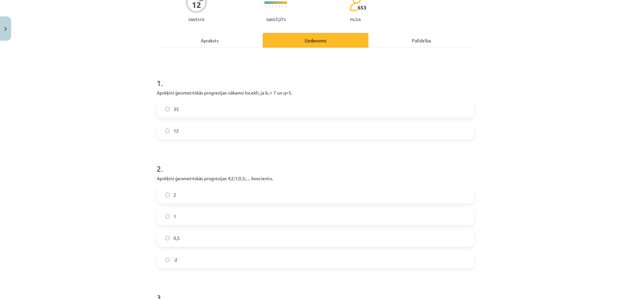
scroll to position [65, 0]
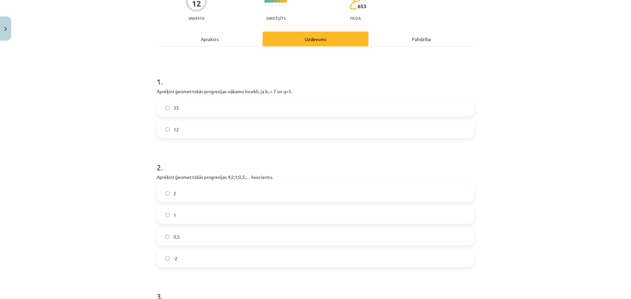
click at [187, 235] on label "0,5" at bounding box center [315, 237] width 316 height 16
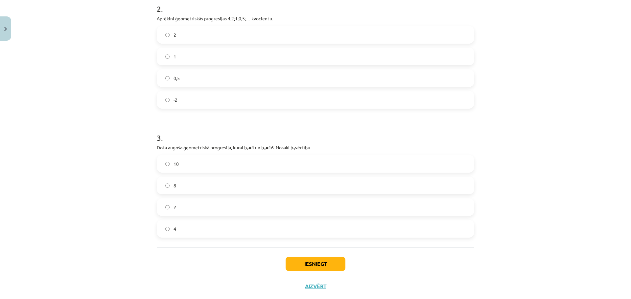
scroll to position [225, 0]
click at [206, 203] on label "2" at bounding box center [315, 206] width 316 height 16
click at [316, 260] on button "Iesniegt" at bounding box center [315, 263] width 60 height 14
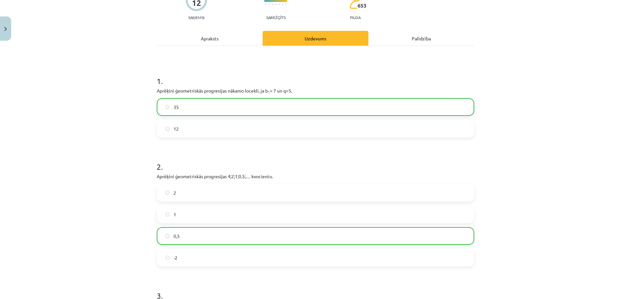
scroll to position [259, 0]
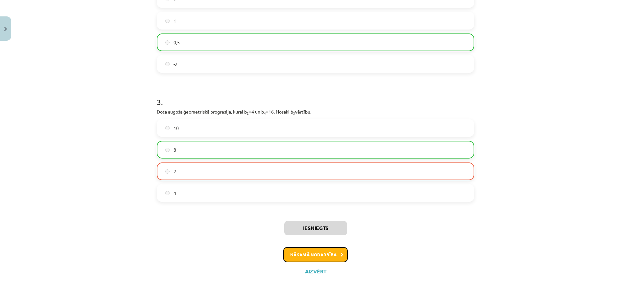
click at [318, 257] on button "Nākamā nodarbība" at bounding box center [315, 254] width 64 height 15
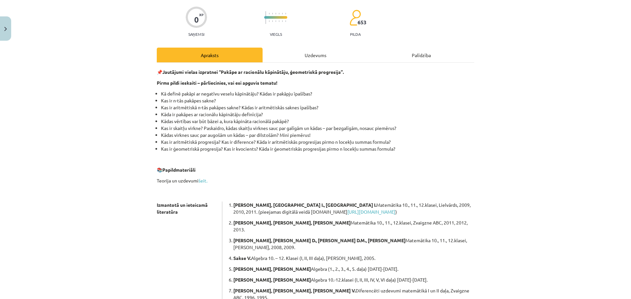
scroll to position [16, 0]
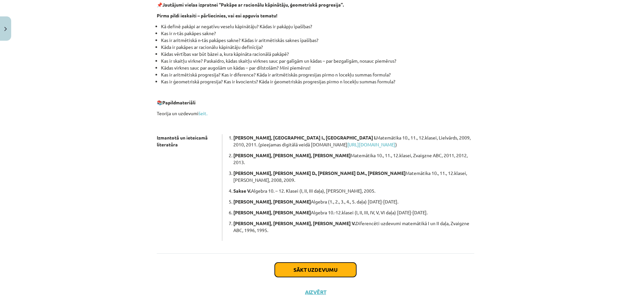
click at [299, 263] on button "Sākt uzdevumu" at bounding box center [315, 270] width 81 height 14
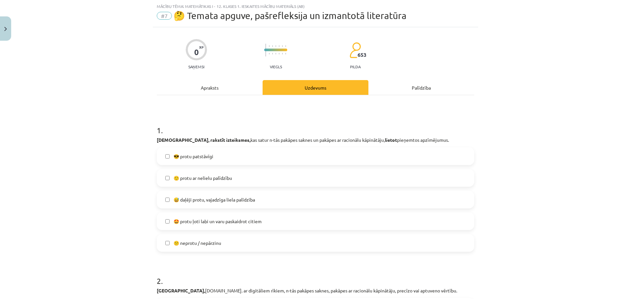
click at [200, 156] on span "😎 protu patstāvīgi" at bounding box center [193, 156] width 40 height 7
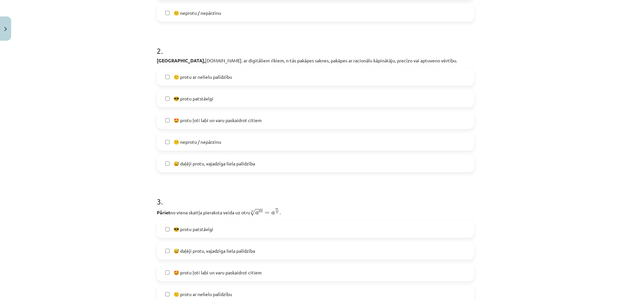
scroll to position [253, 0]
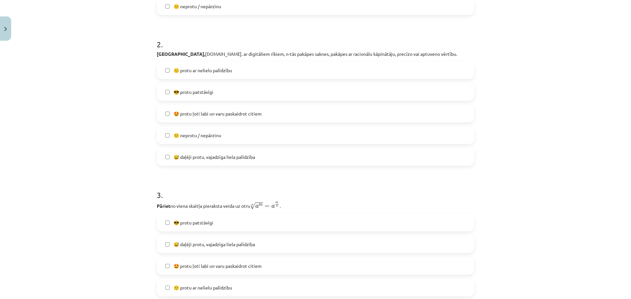
click at [209, 94] on span "😎 protu patstāvīgi" at bounding box center [193, 92] width 40 height 7
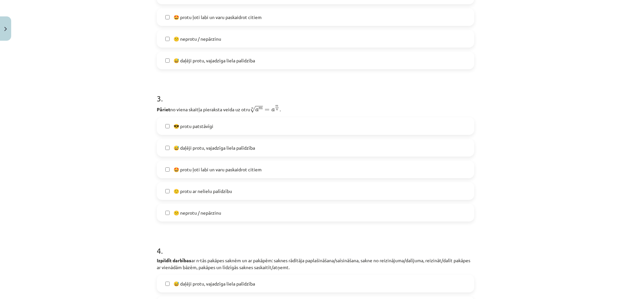
scroll to position [354, 0]
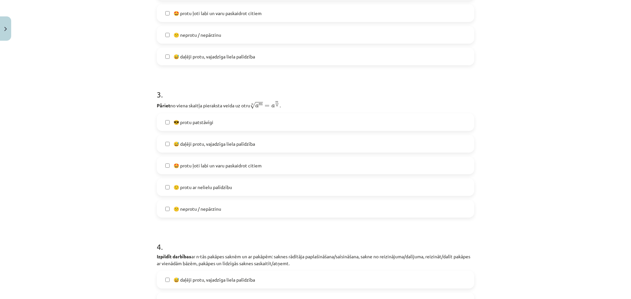
click at [219, 116] on label "😎 protu patstāvīgi" at bounding box center [315, 122] width 316 height 16
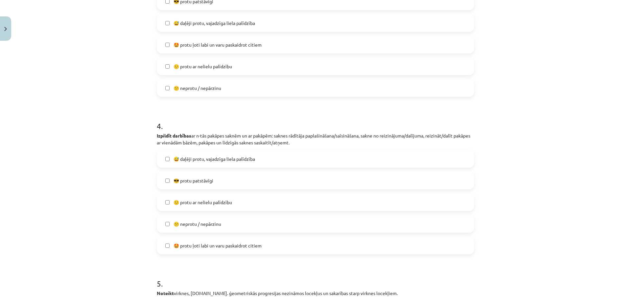
scroll to position [509, 0]
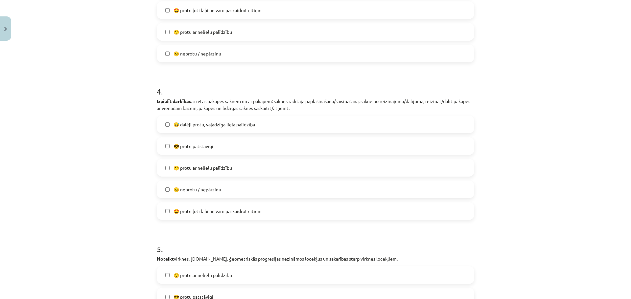
click at [209, 145] on span "😎 protu patstāvīgi" at bounding box center [193, 146] width 40 height 7
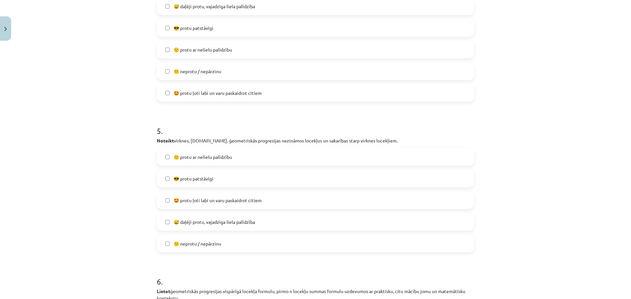
scroll to position [631, 0]
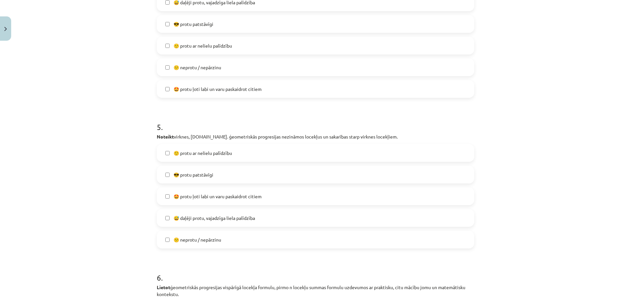
click at [220, 197] on span "🤩 protu ļoti labi un varu paskaidrot citiem" at bounding box center [217, 196] width 88 height 7
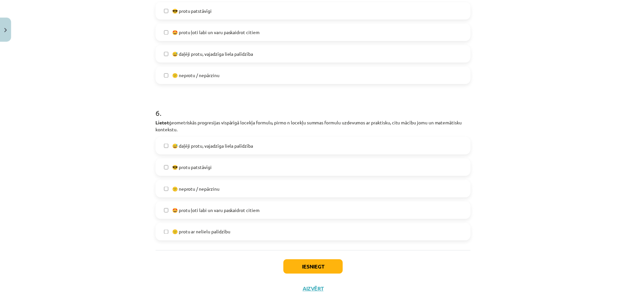
scroll to position [803, 0]
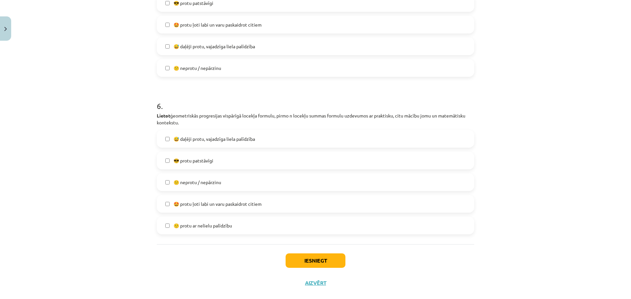
click at [231, 163] on label "😎 protu patstāvīgi" at bounding box center [315, 160] width 316 height 16
click at [321, 263] on button "Iesniegt" at bounding box center [315, 261] width 60 height 14
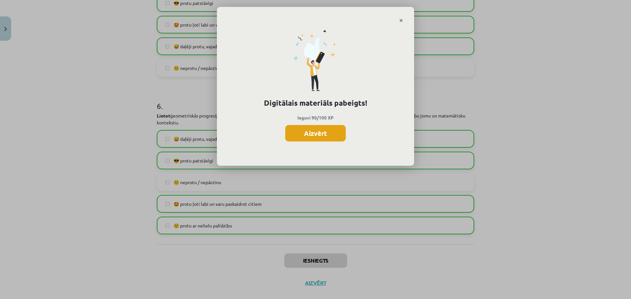
click at [314, 133] on button "Aizvērt" at bounding box center [315, 133] width 60 height 16
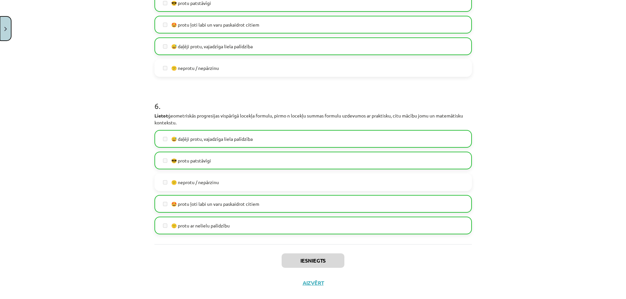
click at [2, 21] on button "Close" at bounding box center [5, 28] width 11 height 24
click at [25, 114] on link "[DEMOGRAPHIC_DATA]" at bounding box center [50, 119] width 82 height 15
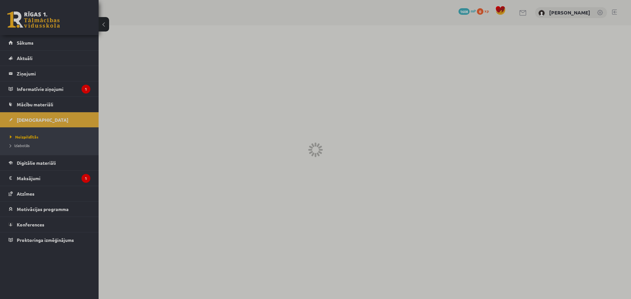
click at [23, 117] on div at bounding box center [315, 149] width 631 height 299
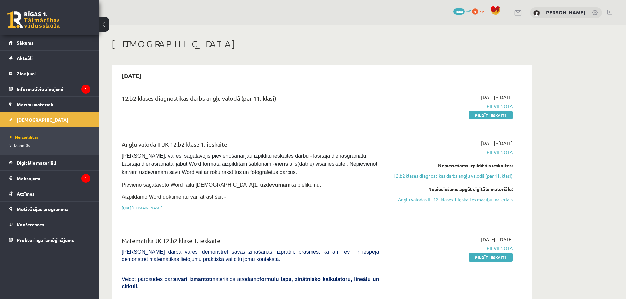
click at [23, 118] on span "[DEMOGRAPHIC_DATA]" at bounding box center [43, 120] width 52 height 6
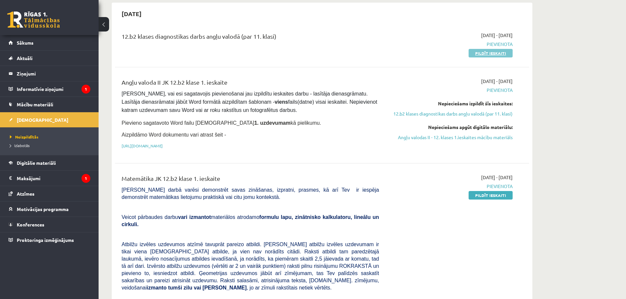
click at [497, 50] on link "Pildīt ieskaiti" at bounding box center [490, 53] width 44 height 9
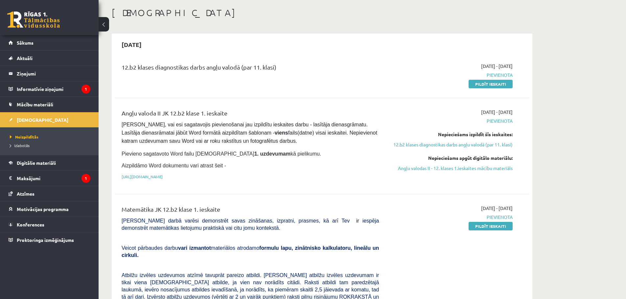
scroll to position [18, 0]
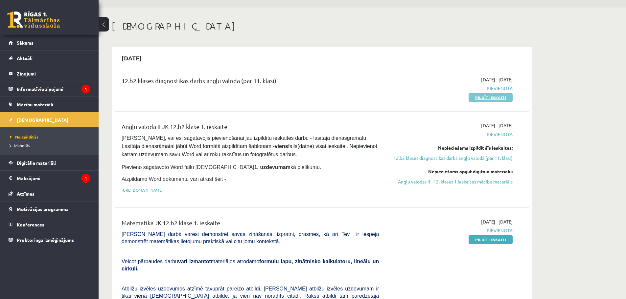
click at [499, 98] on link "Pildīt ieskaiti" at bounding box center [490, 97] width 44 height 9
